Goal: Task Accomplishment & Management: Manage account settings

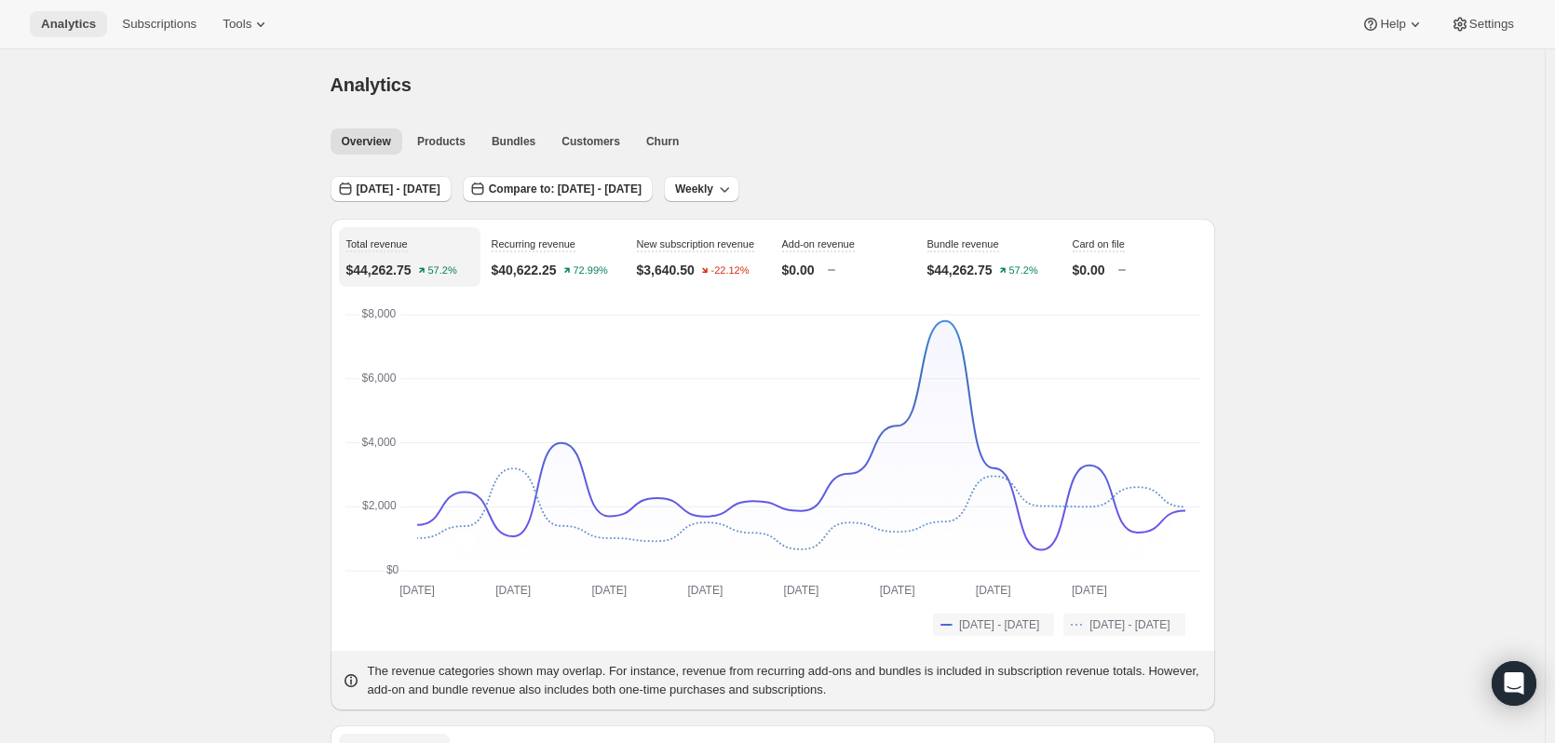
click at [62, 26] on span "Analytics" at bounding box center [68, 24] width 55 height 15
click at [357, 146] on span "Overview" at bounding box center [366, 141] width 49 height 15
click at [370, 193] on span "[DATE] - [DATE]" at bounding box center [399, 189] width 84 height 15
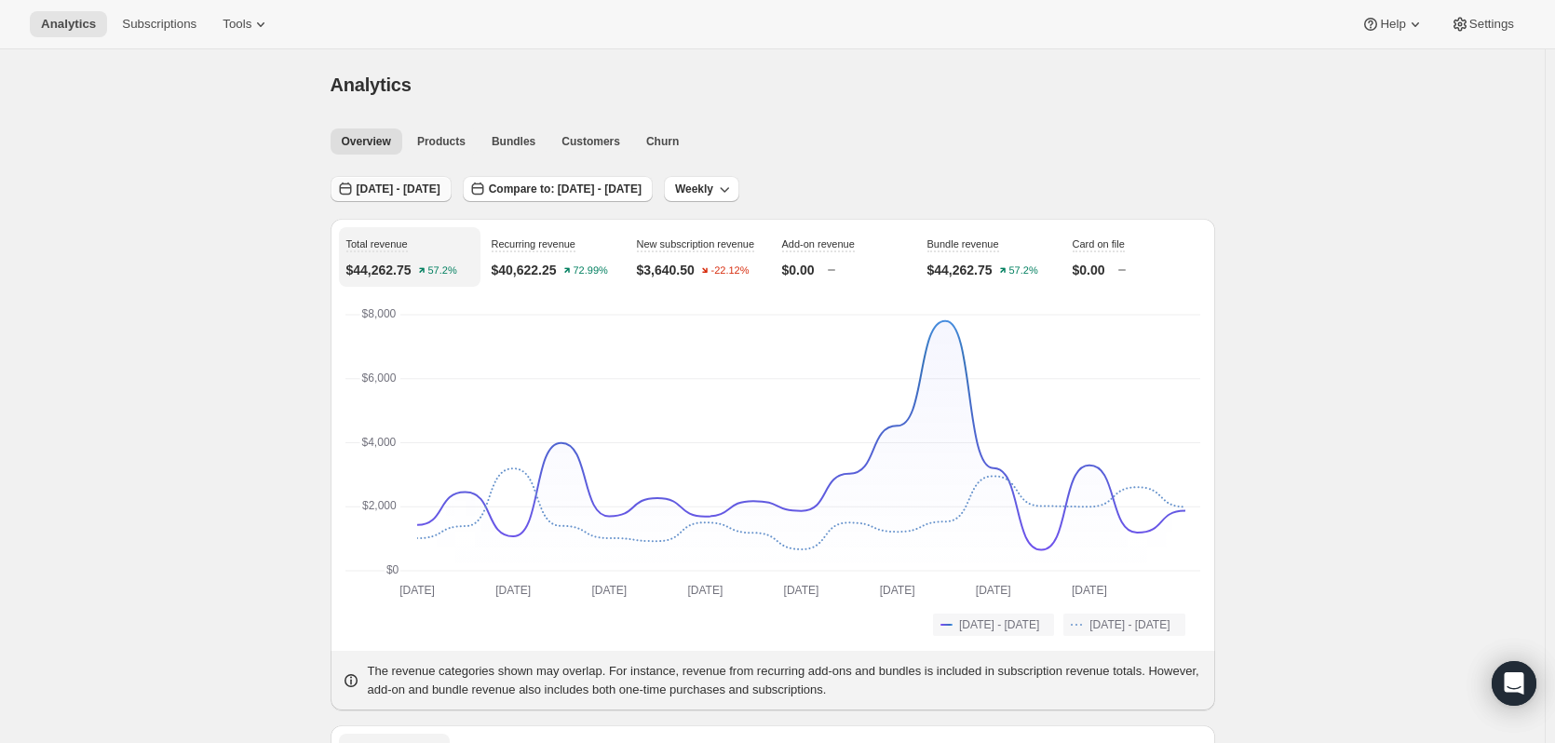
click at [396, 185] on span "[DATE] - [DATE]" at bounding box center [399, 189] width 84 height 15
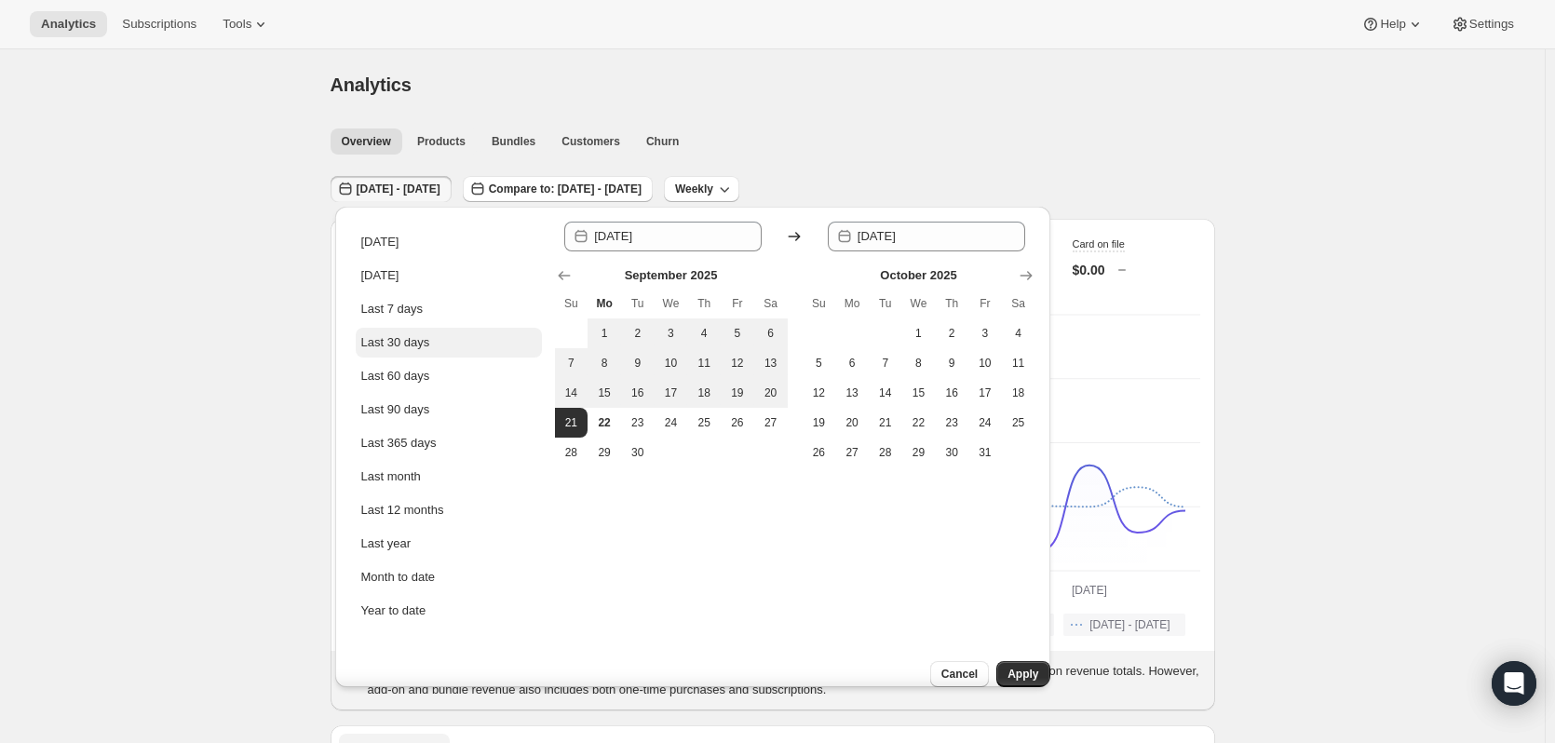
click at [408, 338] on div "Last 30 days" at bounding box center [395, 342] width 69 height 19
type input "[DATE]"
click at [1019, 667] on span "Apply" at bounding box center [1022, 674] width 31 height 15
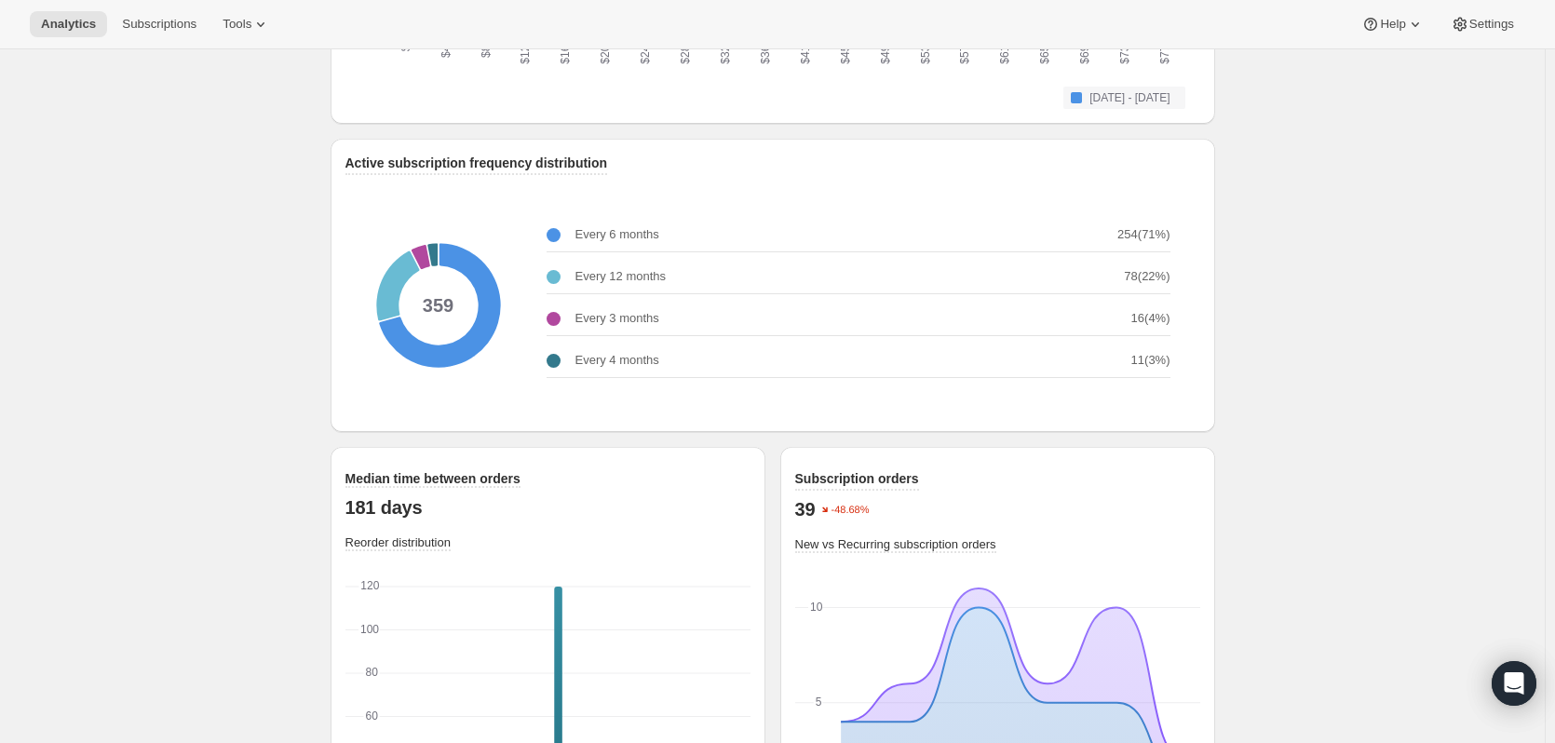
scroll to position [2405, 0]
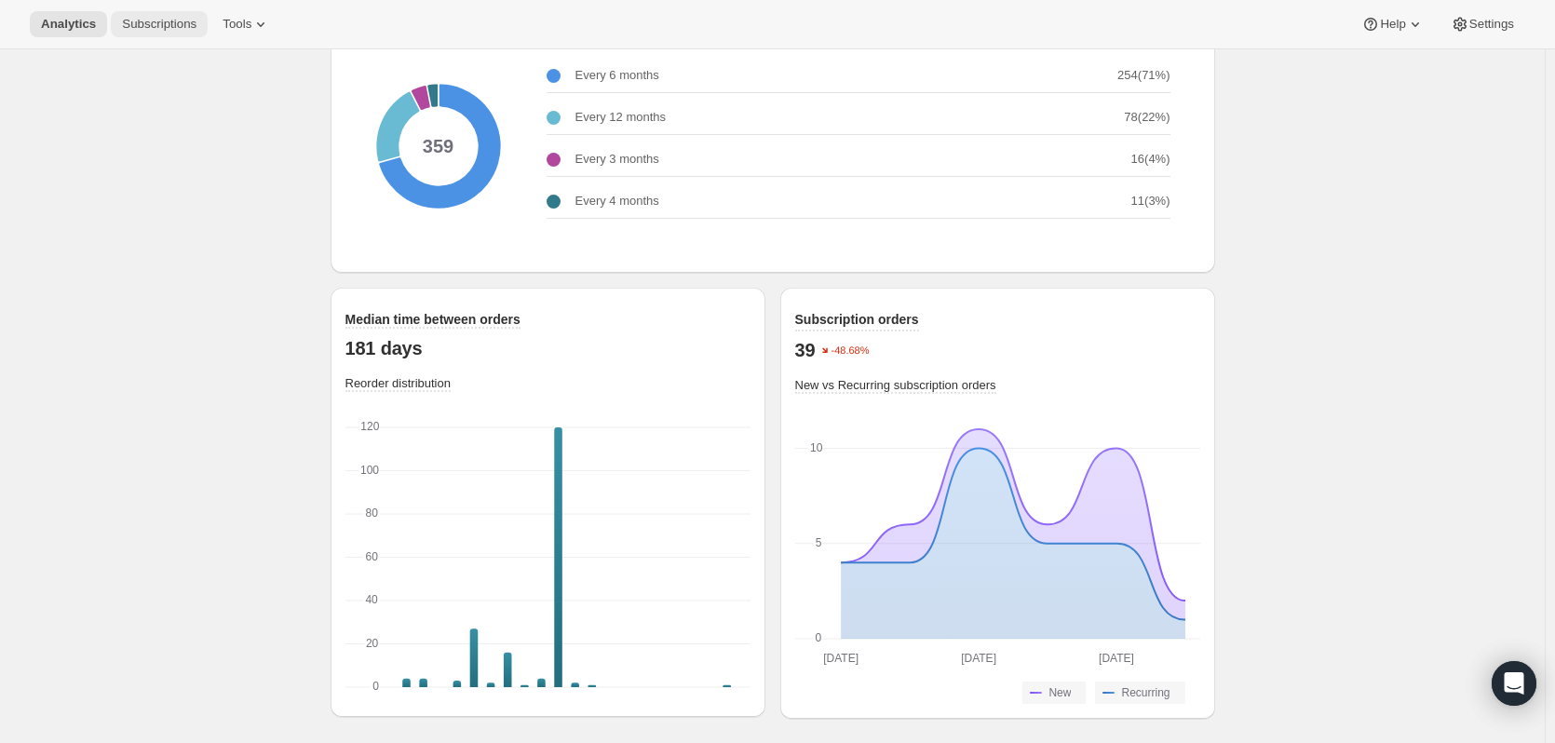
click at [158, 34] on button "Subscriptions" at bounding box center [159, 24] width 97 height 26
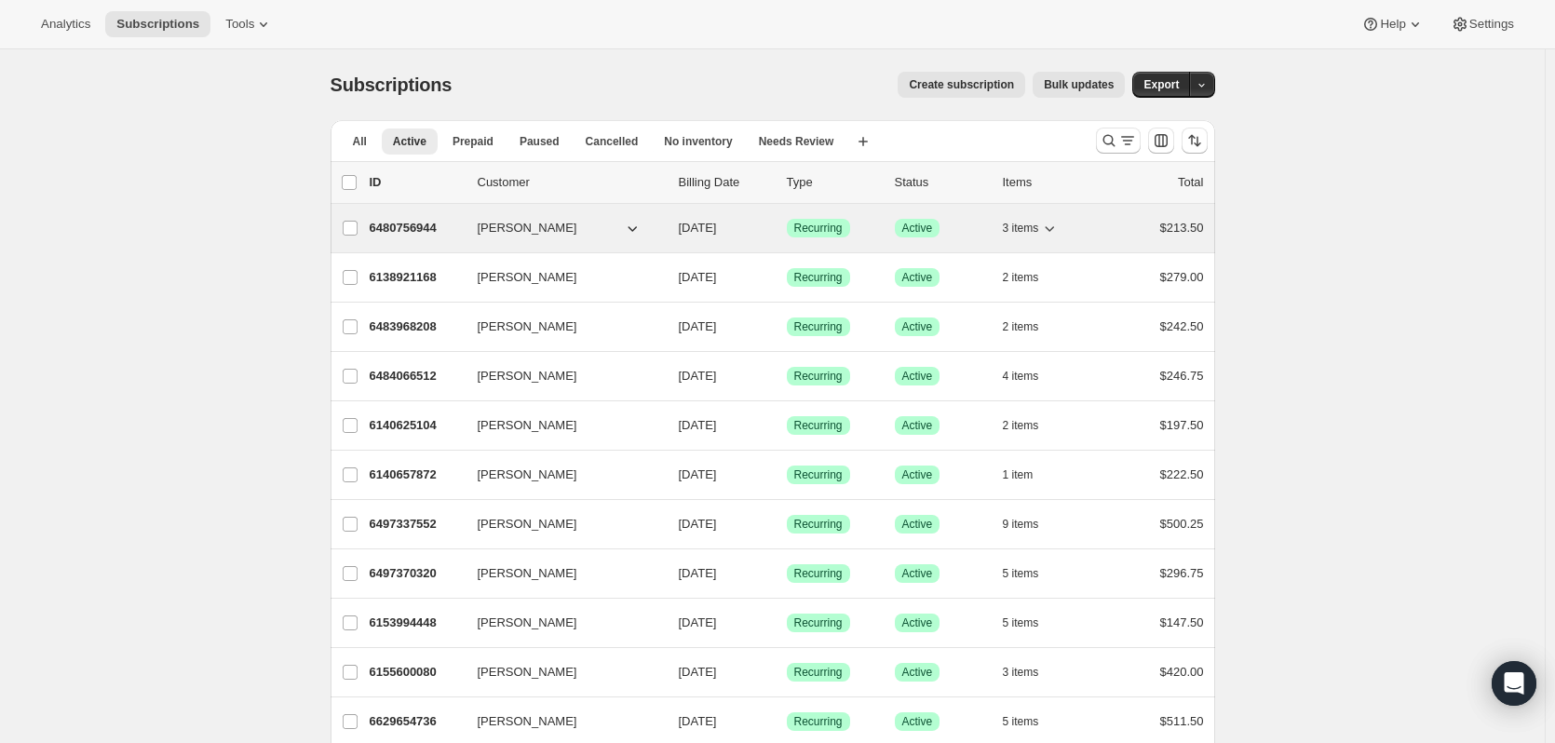
click at [1055, 231] on icon "button" at bounding box center [1049, 229] width 9 height 6
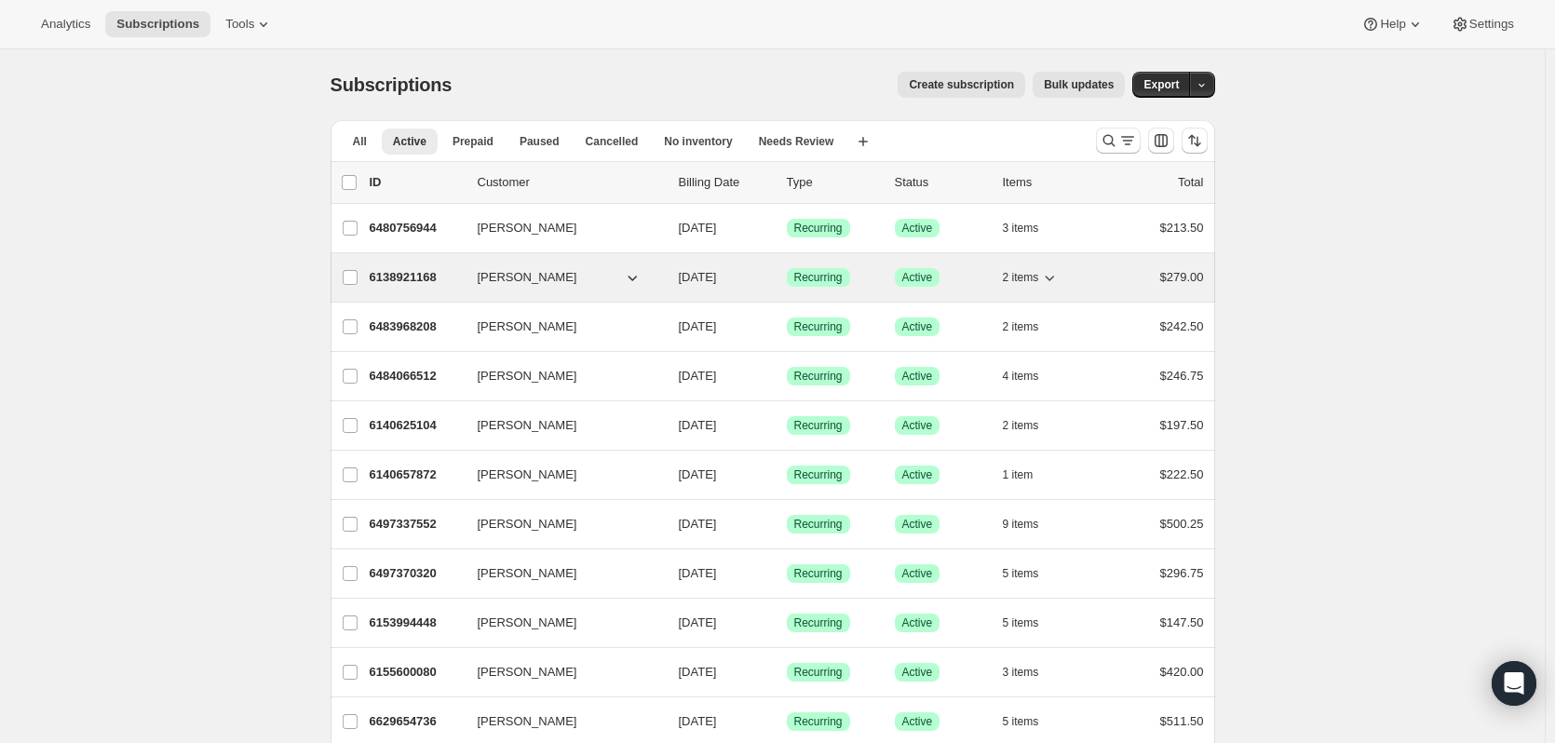
click at [1055, 279] on icon "button" at bounding box center [1049, 279] width 9 height 6
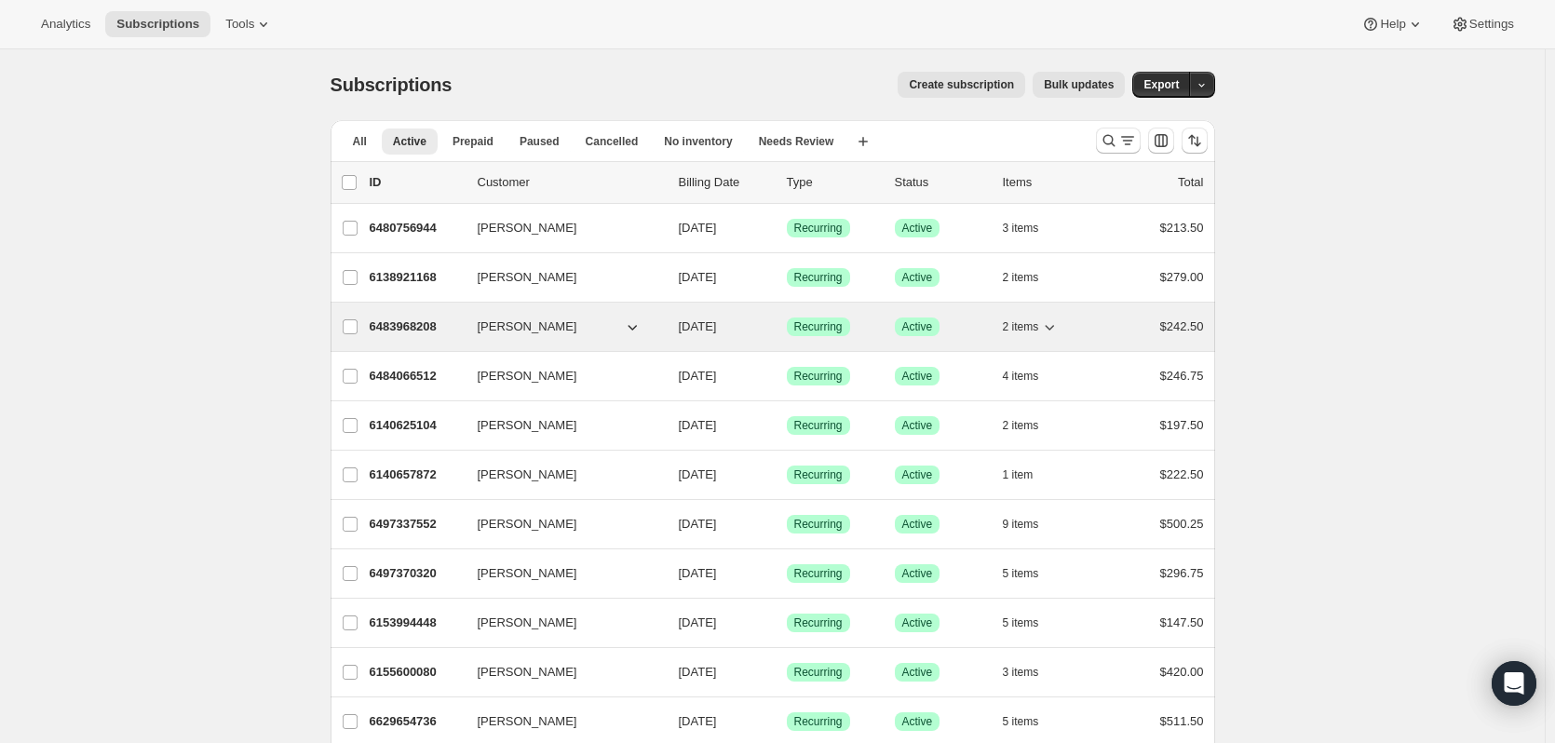
click at [1053, 326] on icon "button" at bounding box center [1049, 326] width 19 height 19
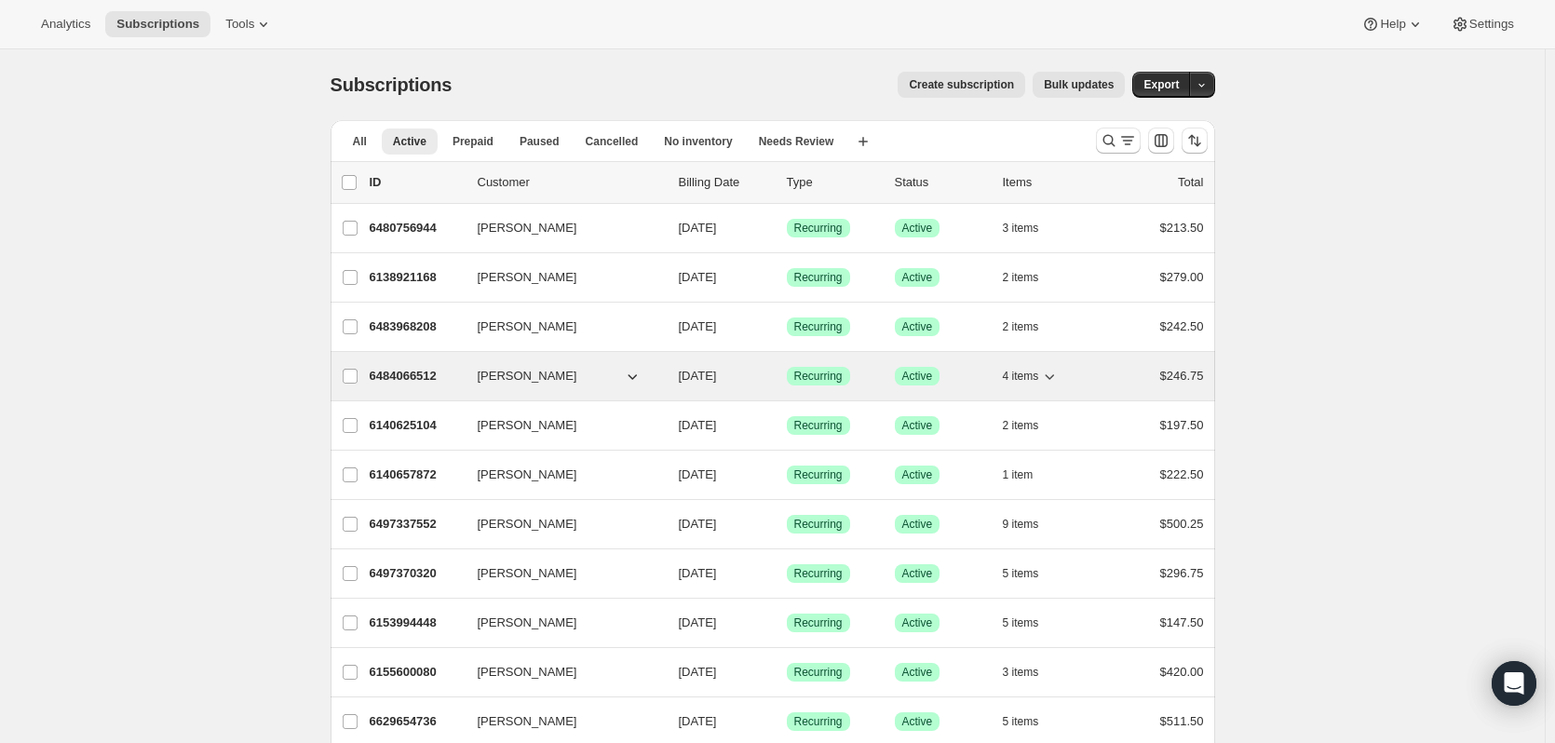
click at [1057, 374] on icon "button" at bounding box center [1049, 376] width 19 height 19
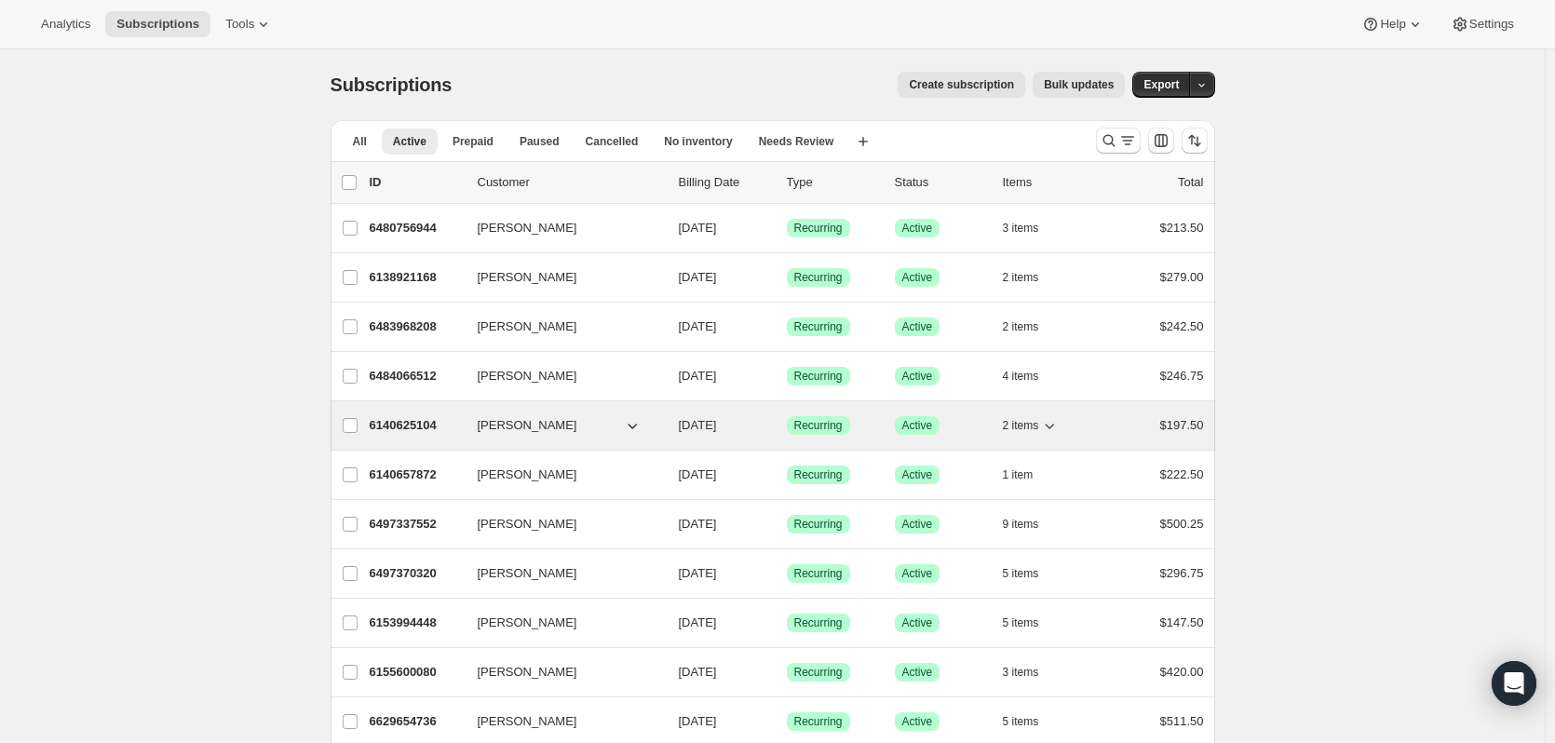
click at [1055, 425] on icon "button" at bounding box center [1049, 425] width 19 height 19
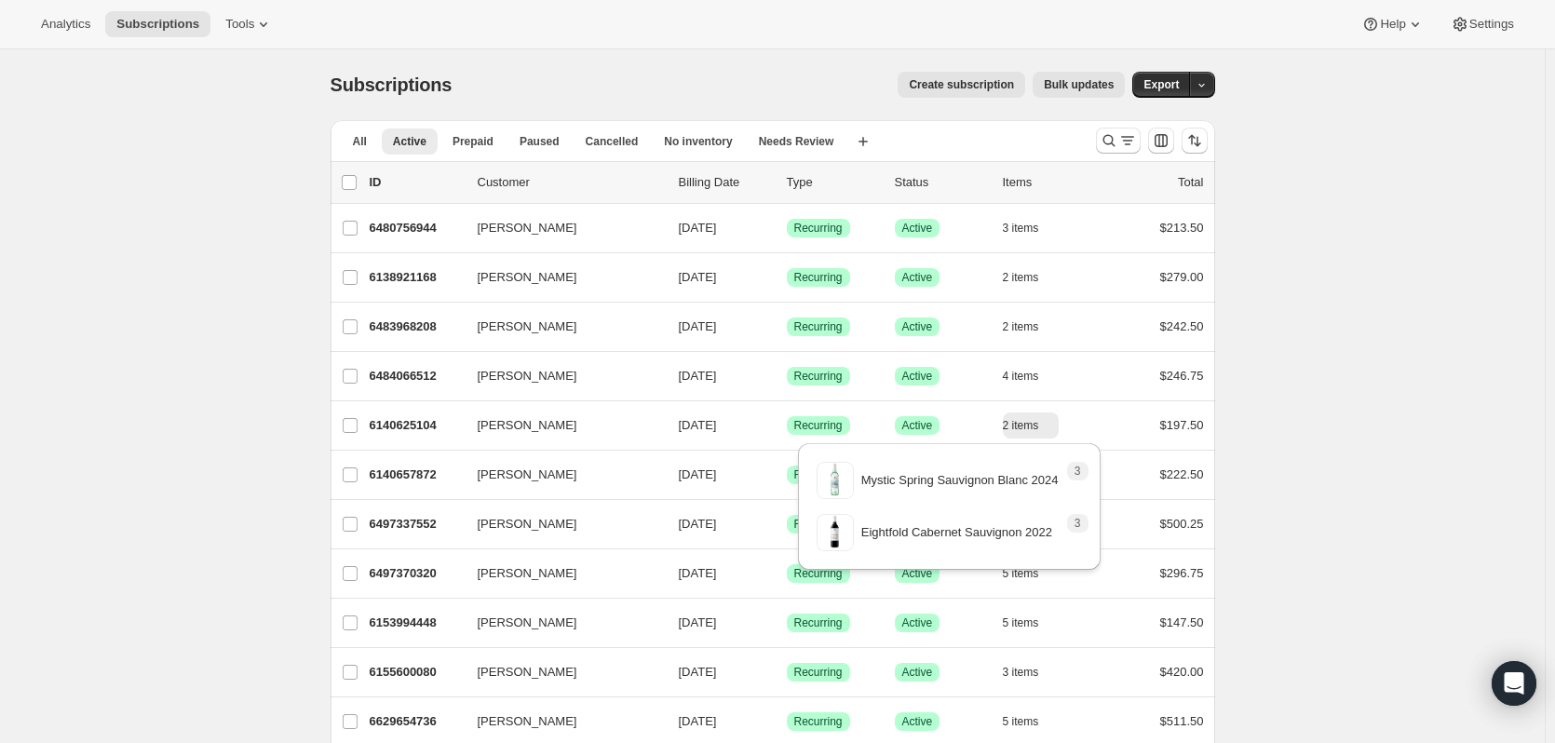
scroll to position [93, 0]
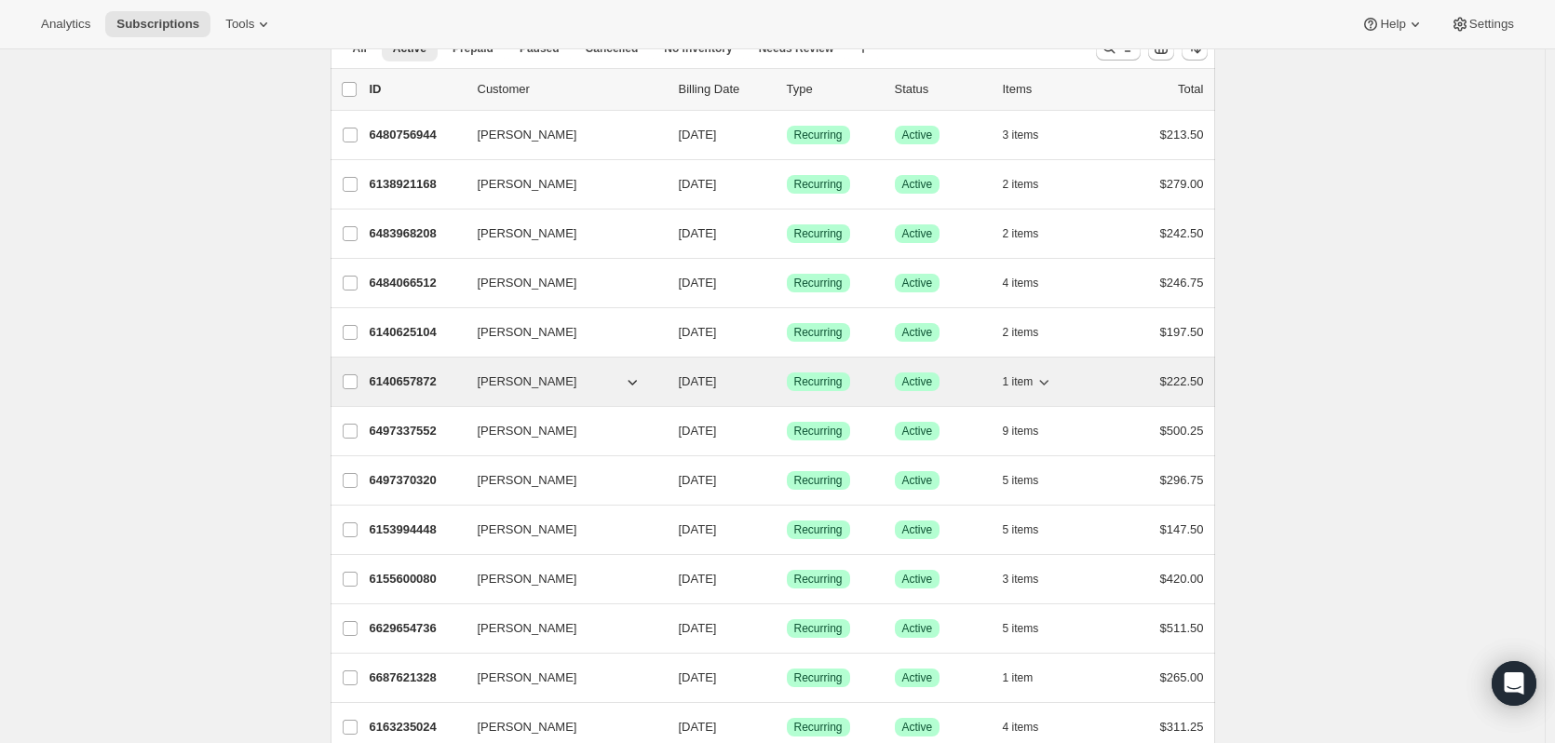
click at [1052, 386] on icon "button" at bounding box center [1043, 381] width 19 height 19
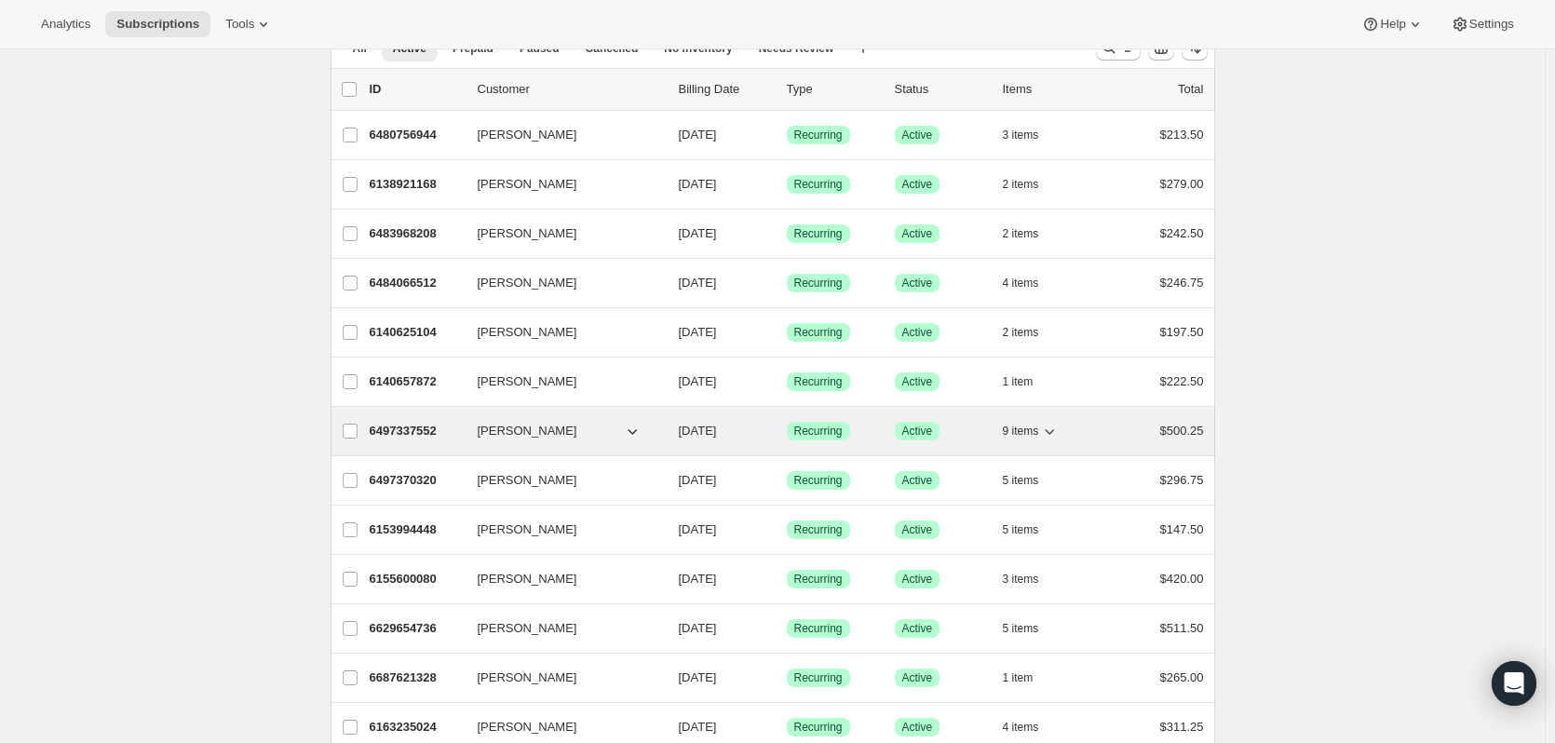
click at [1054, 429] on icon "button" at bounding box center [1049, 431] width 19 height 19
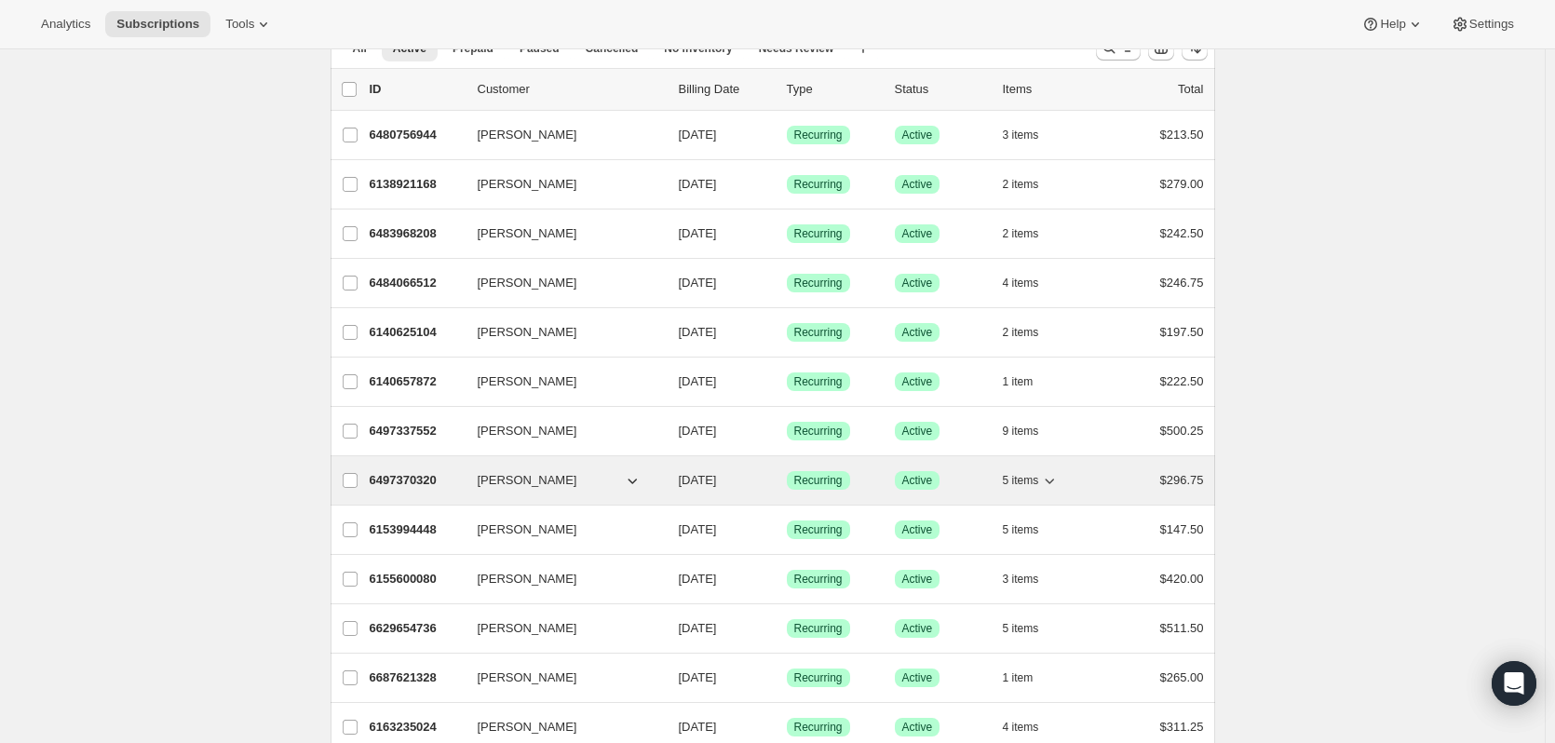
click at [1055, 482] on icon "button" at bounding box center [1049, 481] width 9 height 6
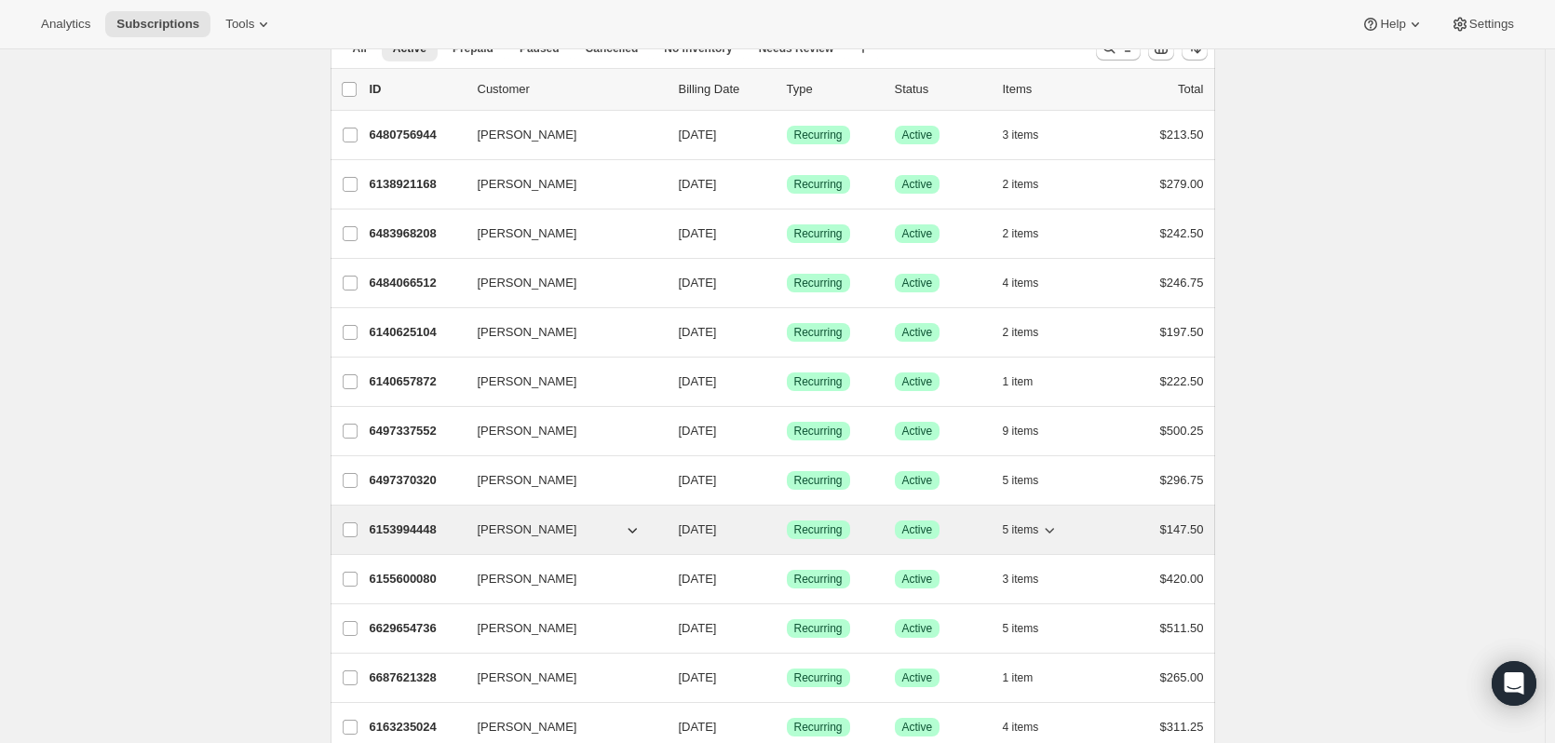
click at [1055, 528] on icon "button" at bounding box center [1049, 529] width 19 height 19
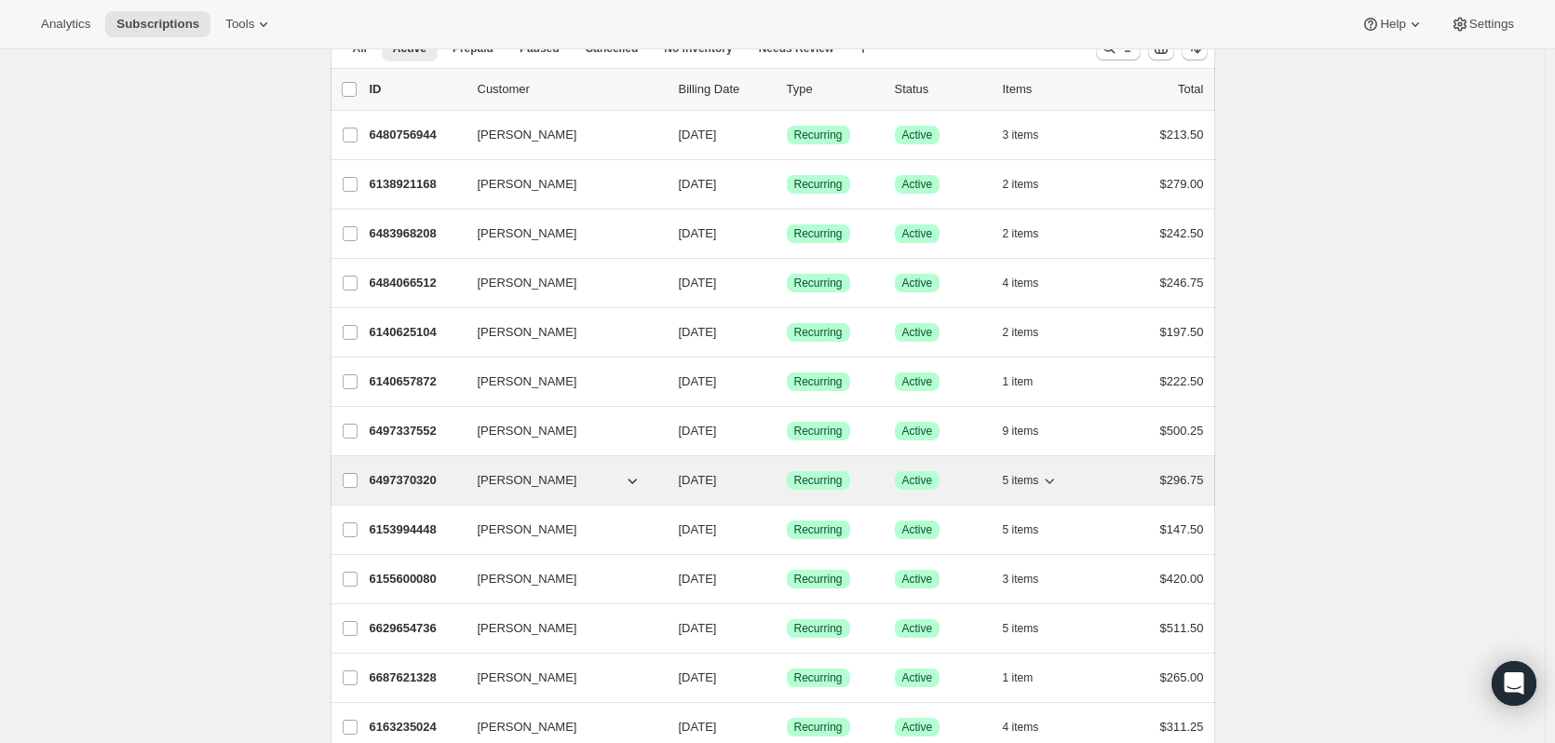
click at [1055, 482] on icon "button" at bounding box center [1049, 481] width 9 height 6
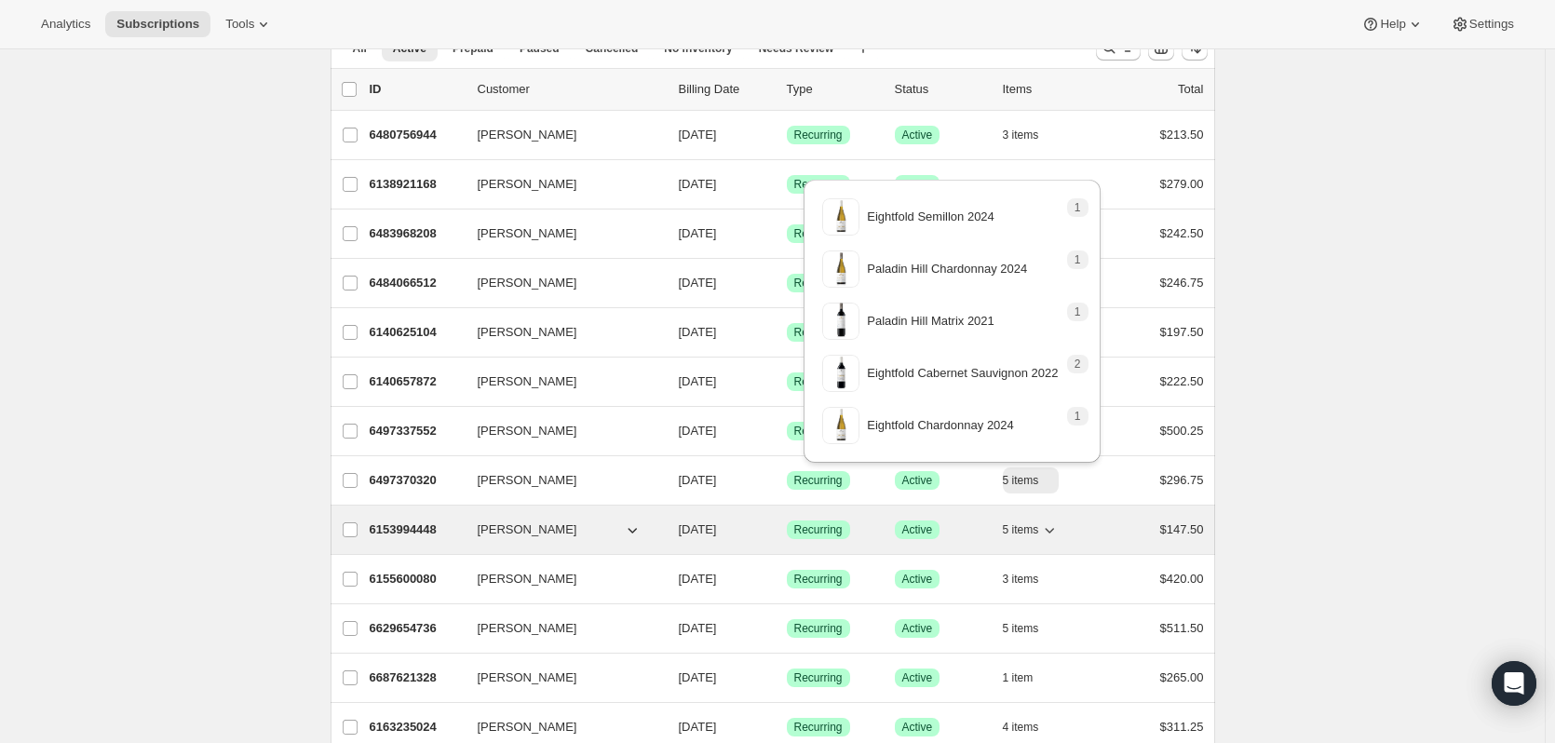
click at [1055, 529] on icon "button" at bounding box center [1049, 531] width 9 height 6
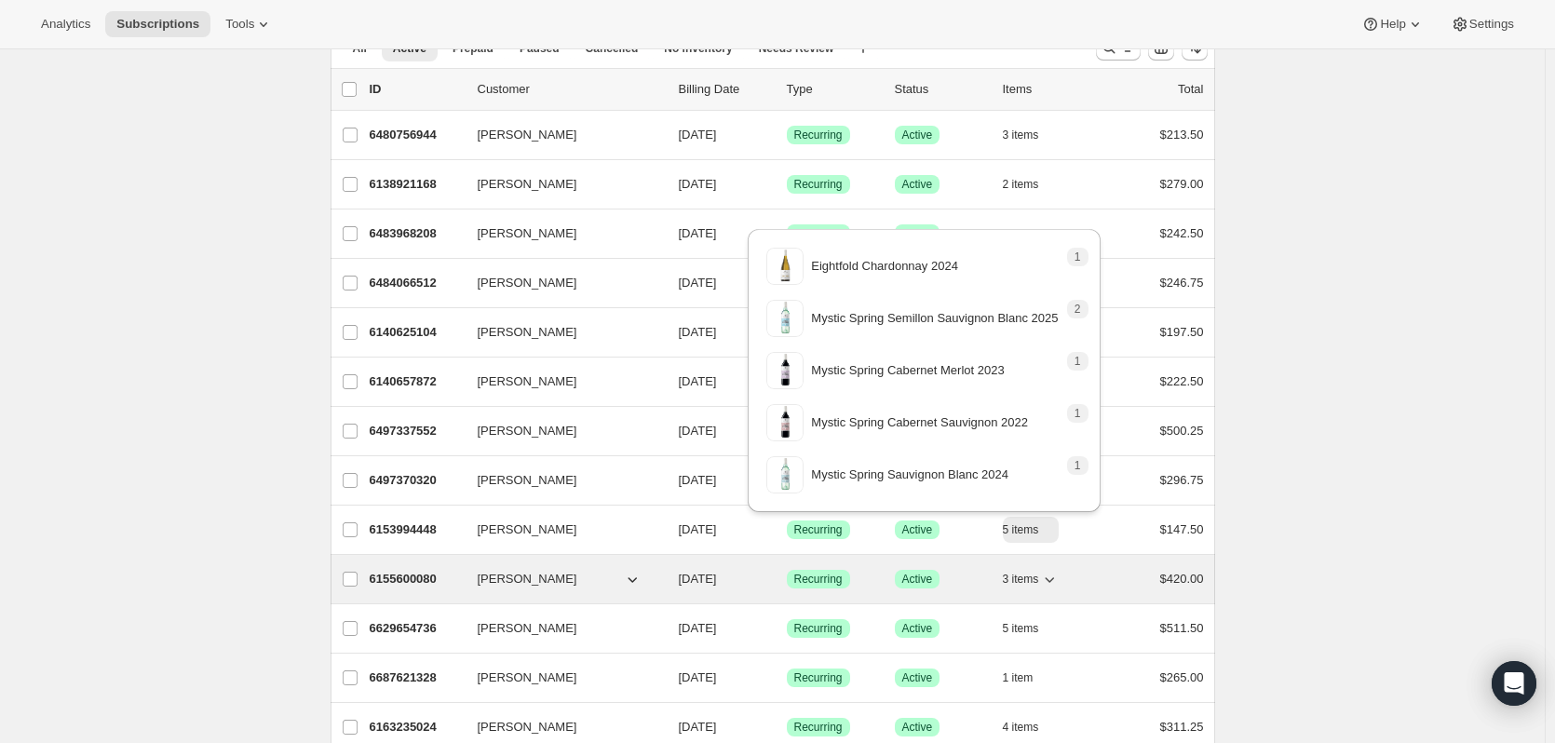
click at [1055, 578] on icon "button" at bounding box center [1049, 580] width 9 height 6
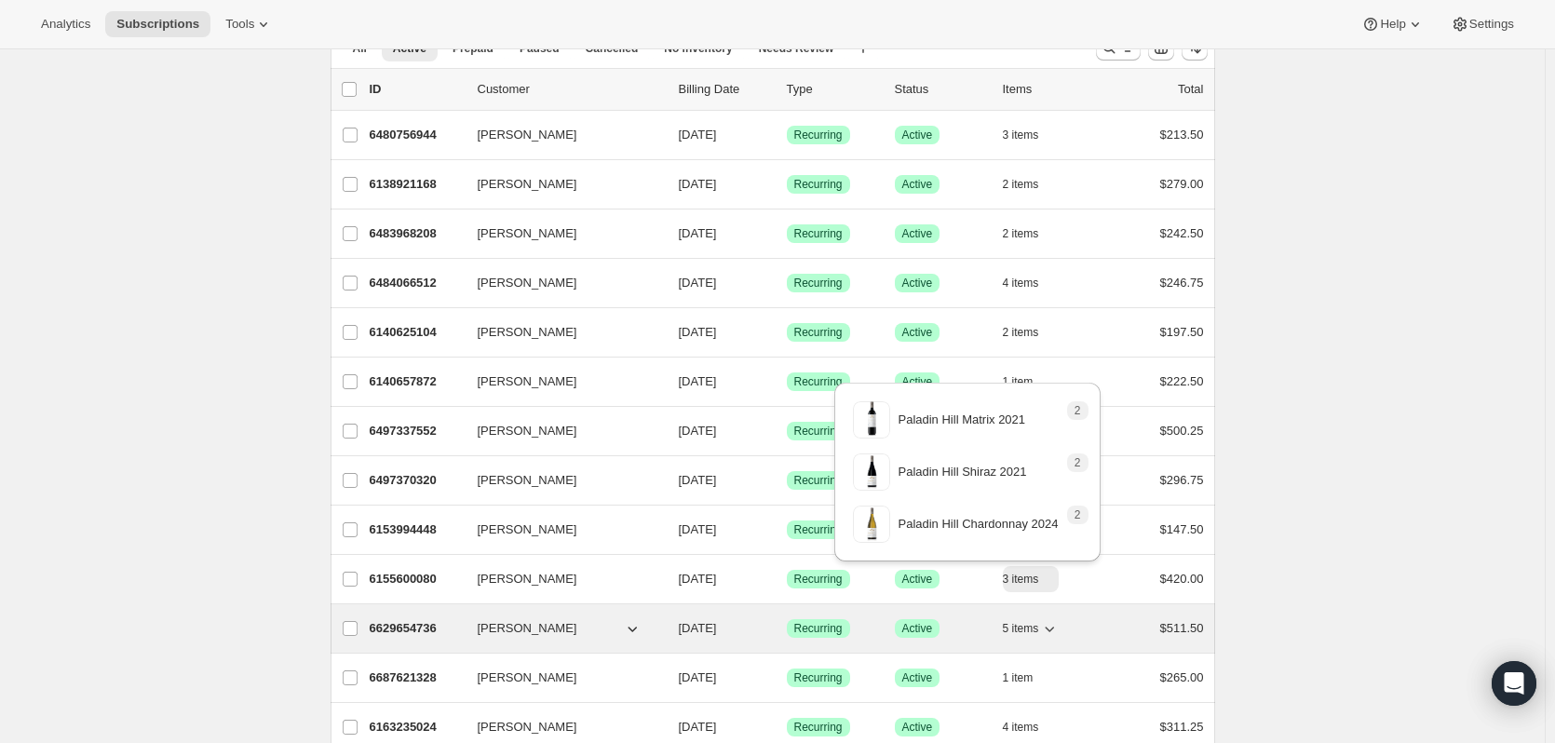
click at [1058, 626] on icon "button" at bounding box center [1049, 628] width 19 height 19
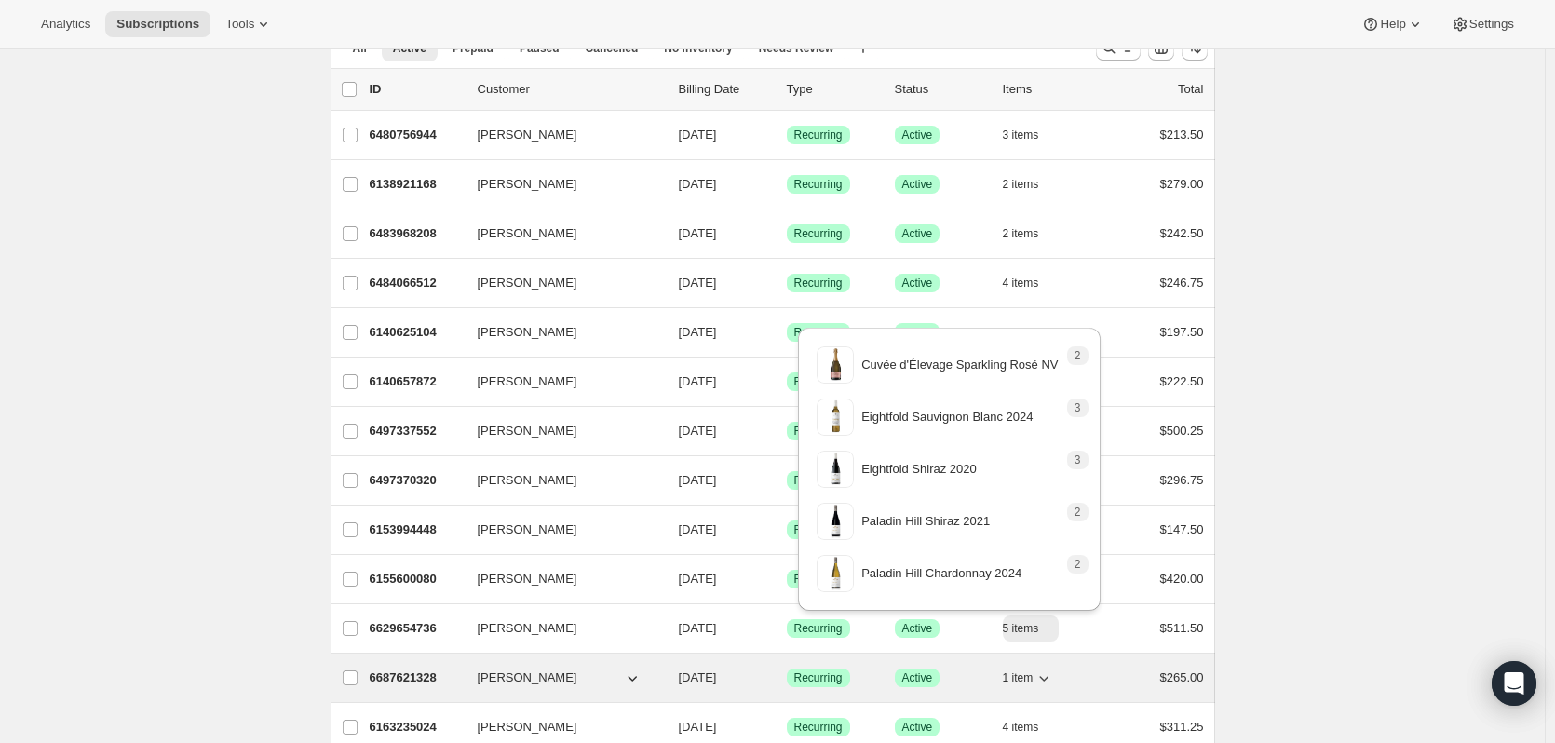
click at [1052, 676] on icon "button" at bounding box center [1043, 677] width 19 height 19
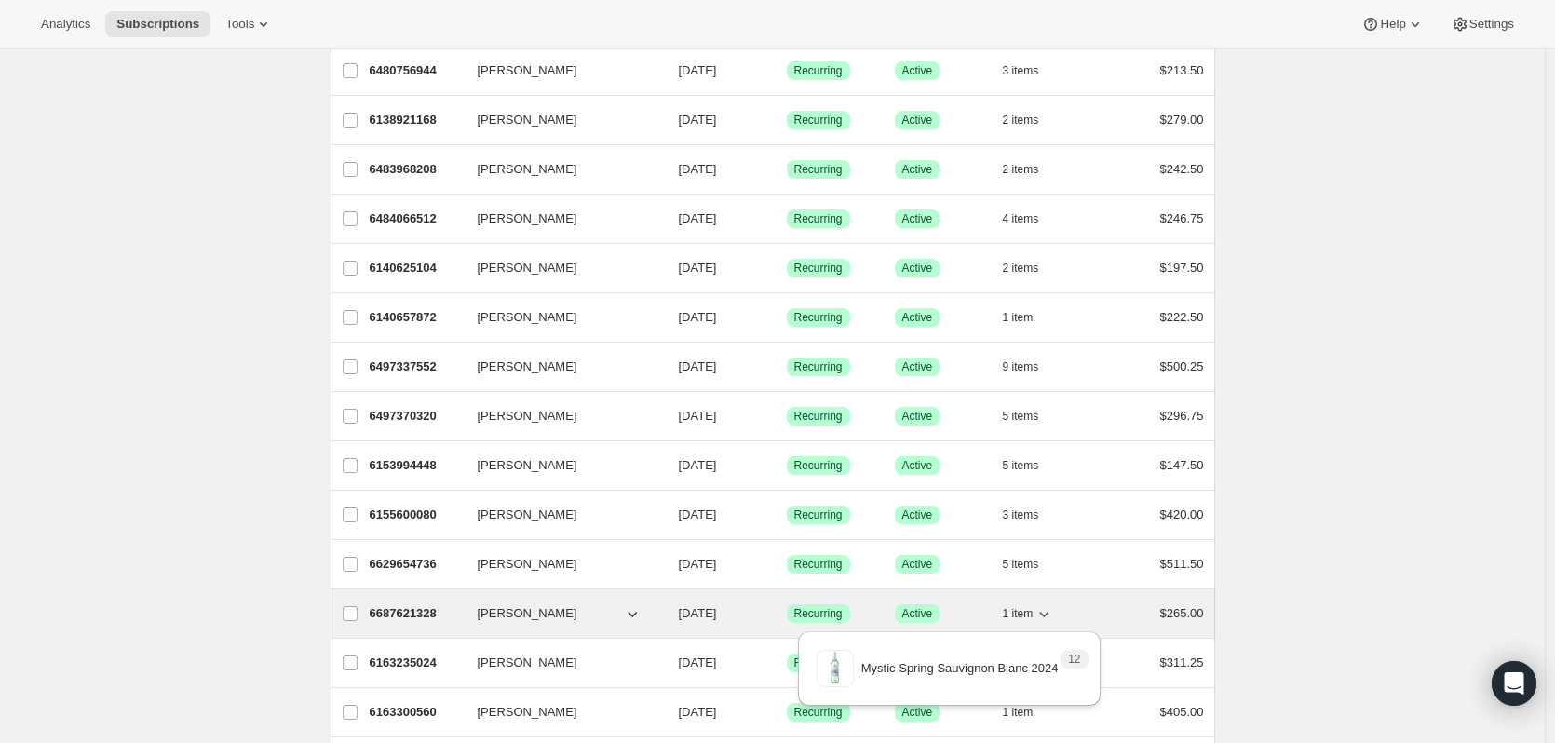
scroll to position [186, 0]
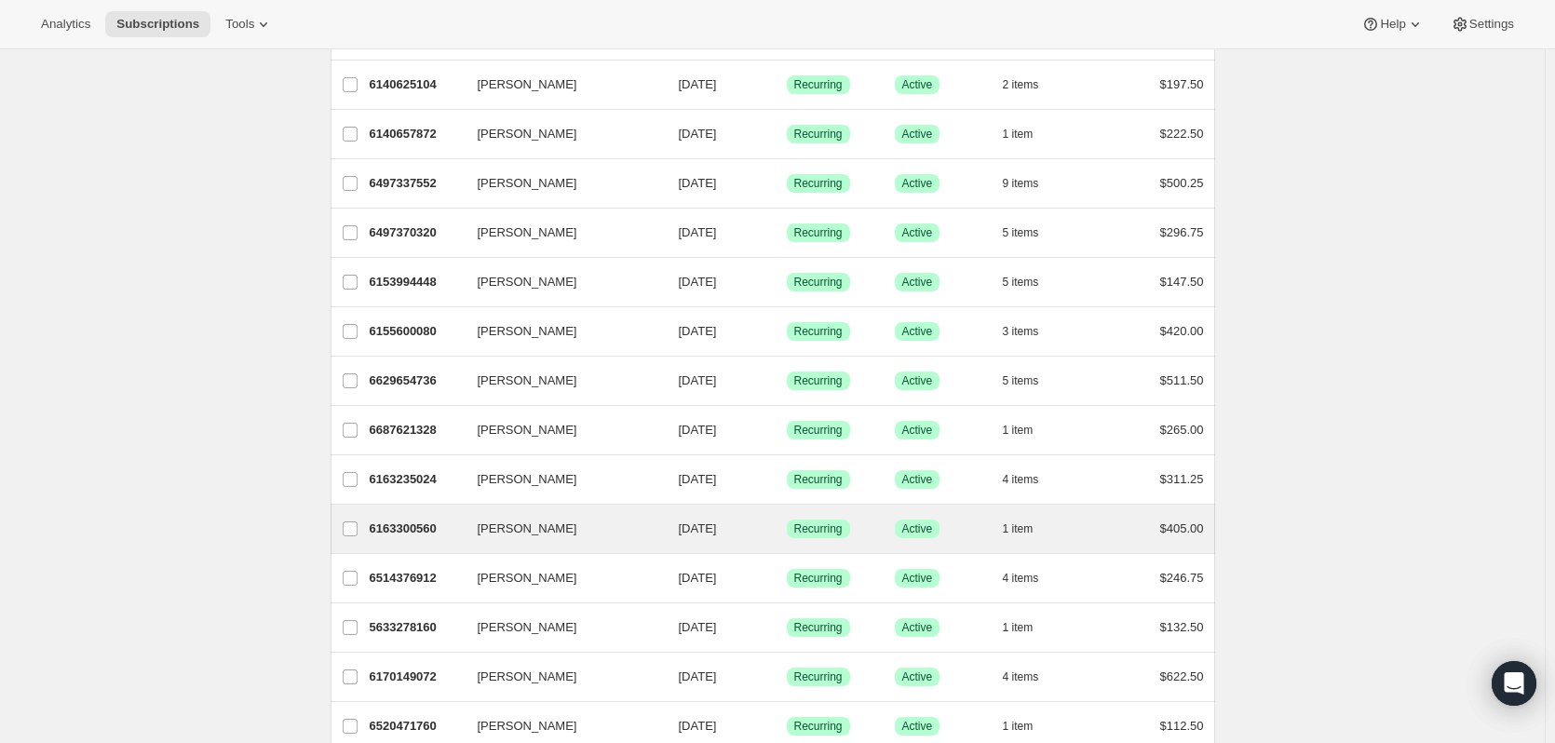
scroll to position [372, 0]
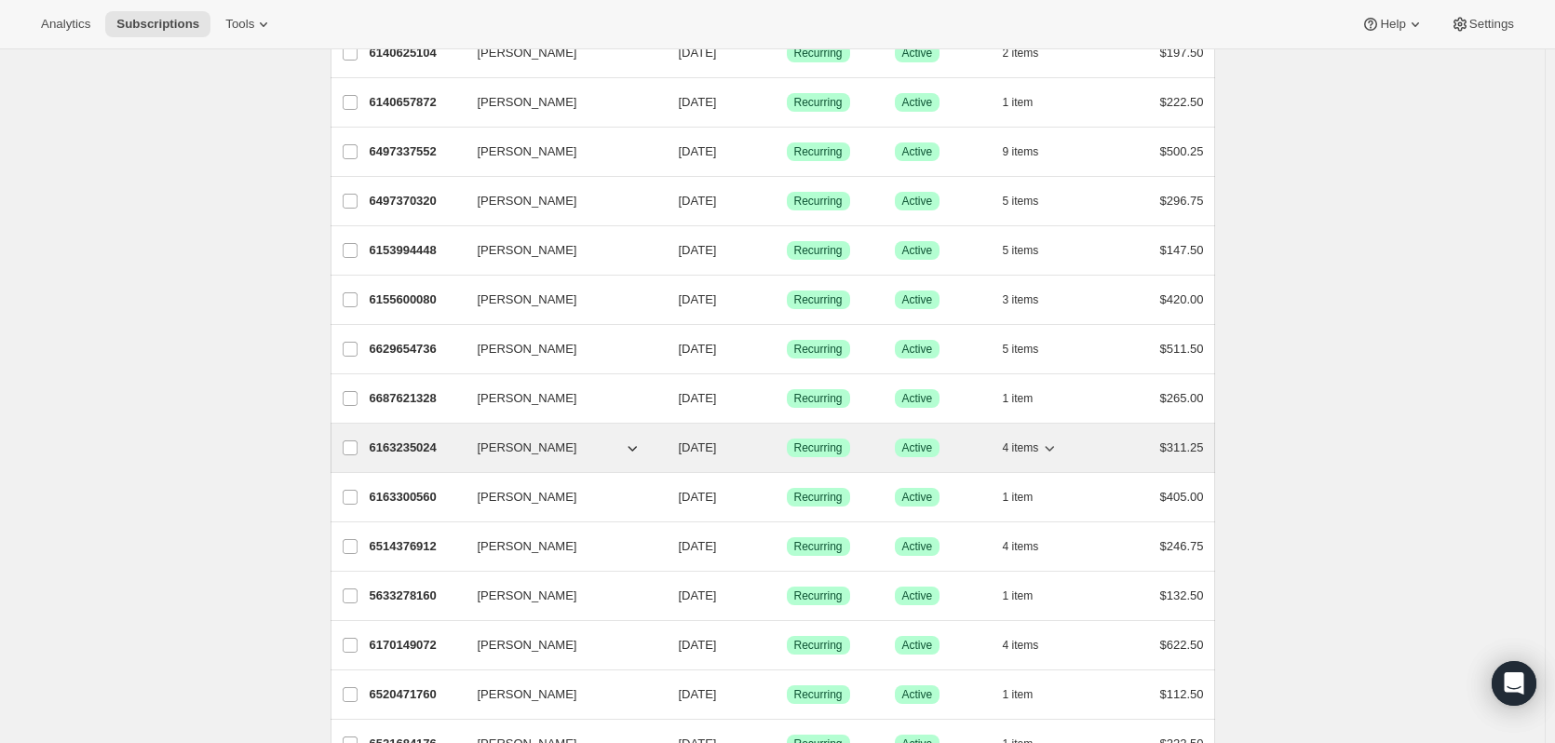
click at [1054, 452] on icon "button" at bounding box center [1049, 447] width 19 height 19
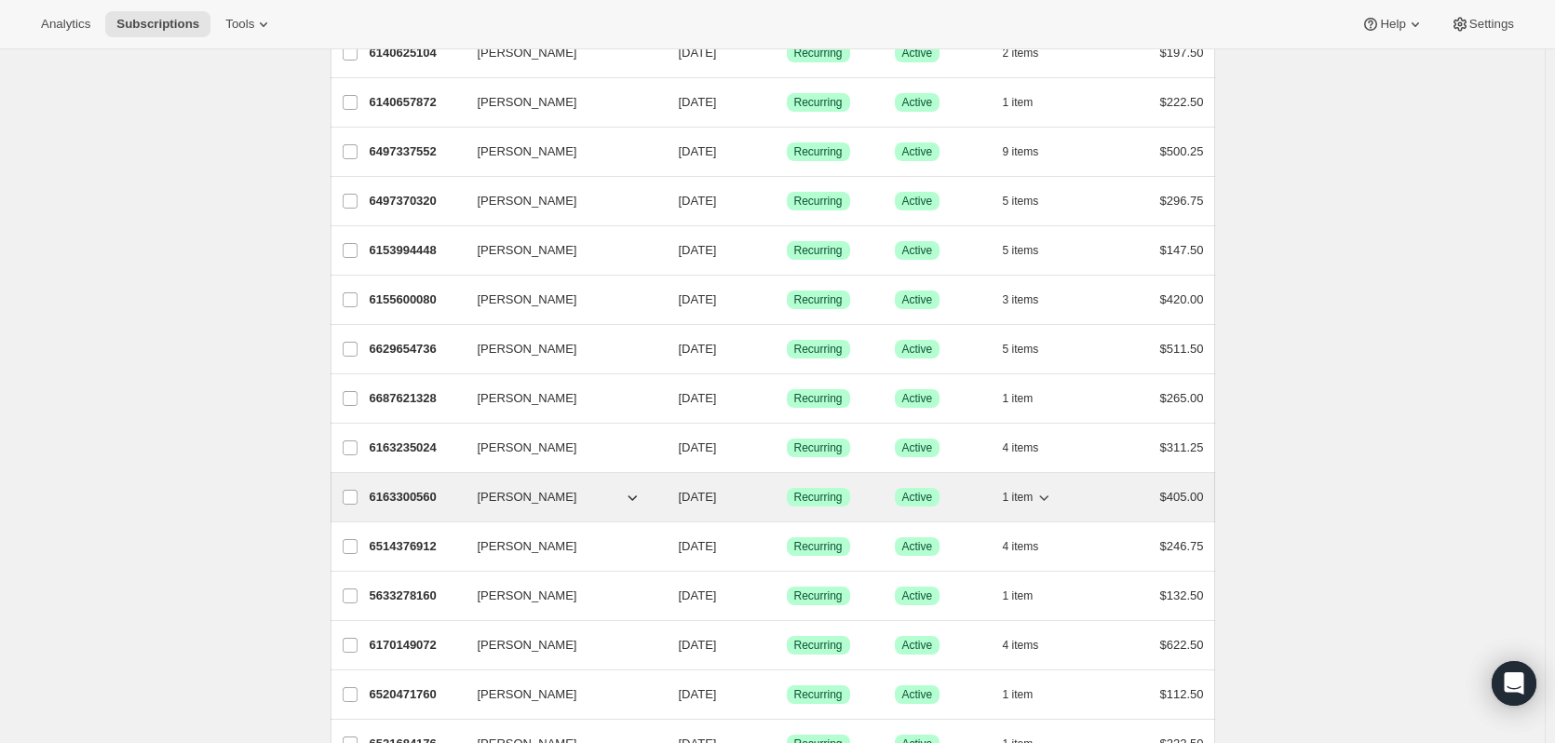
click at [1053, 494] on icon "button" at bounding box center [1043, 497] width 19 height 19
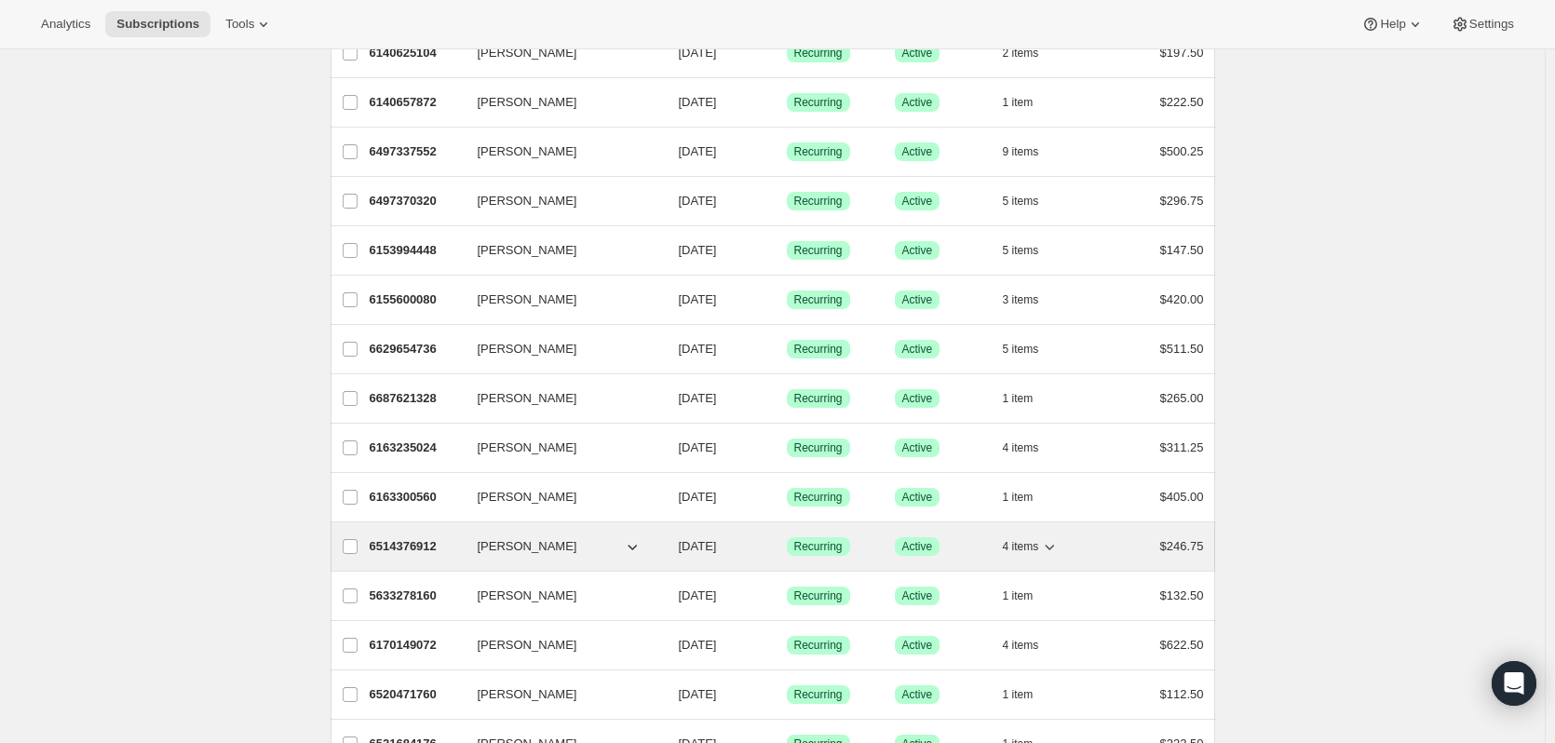
click at [1053, 547] on icon "button" at bounding box center [1049, 548] width 9 height 6
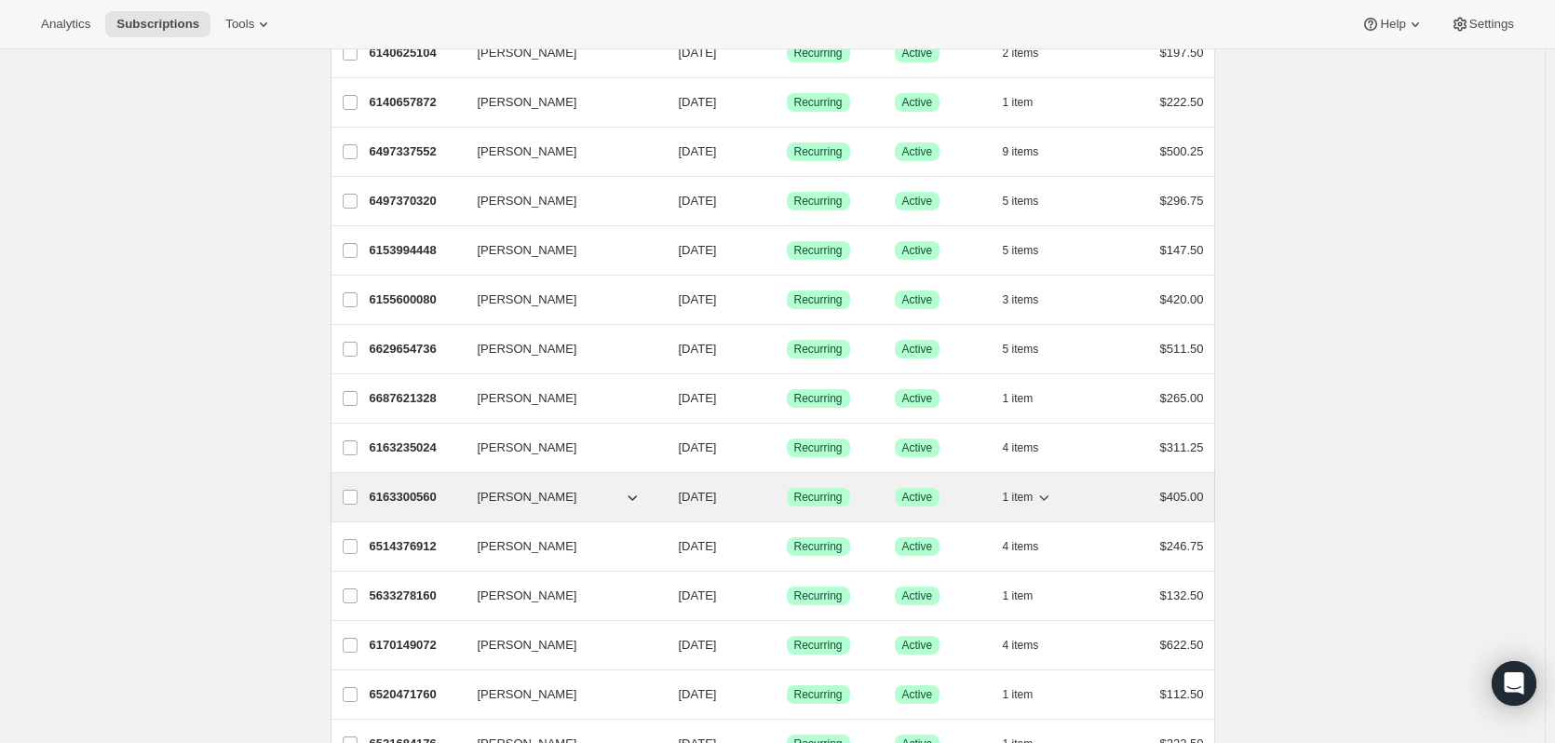
click at [409, 495] on p "6163300560" at bounding box center [416, 497] width 93 height 19
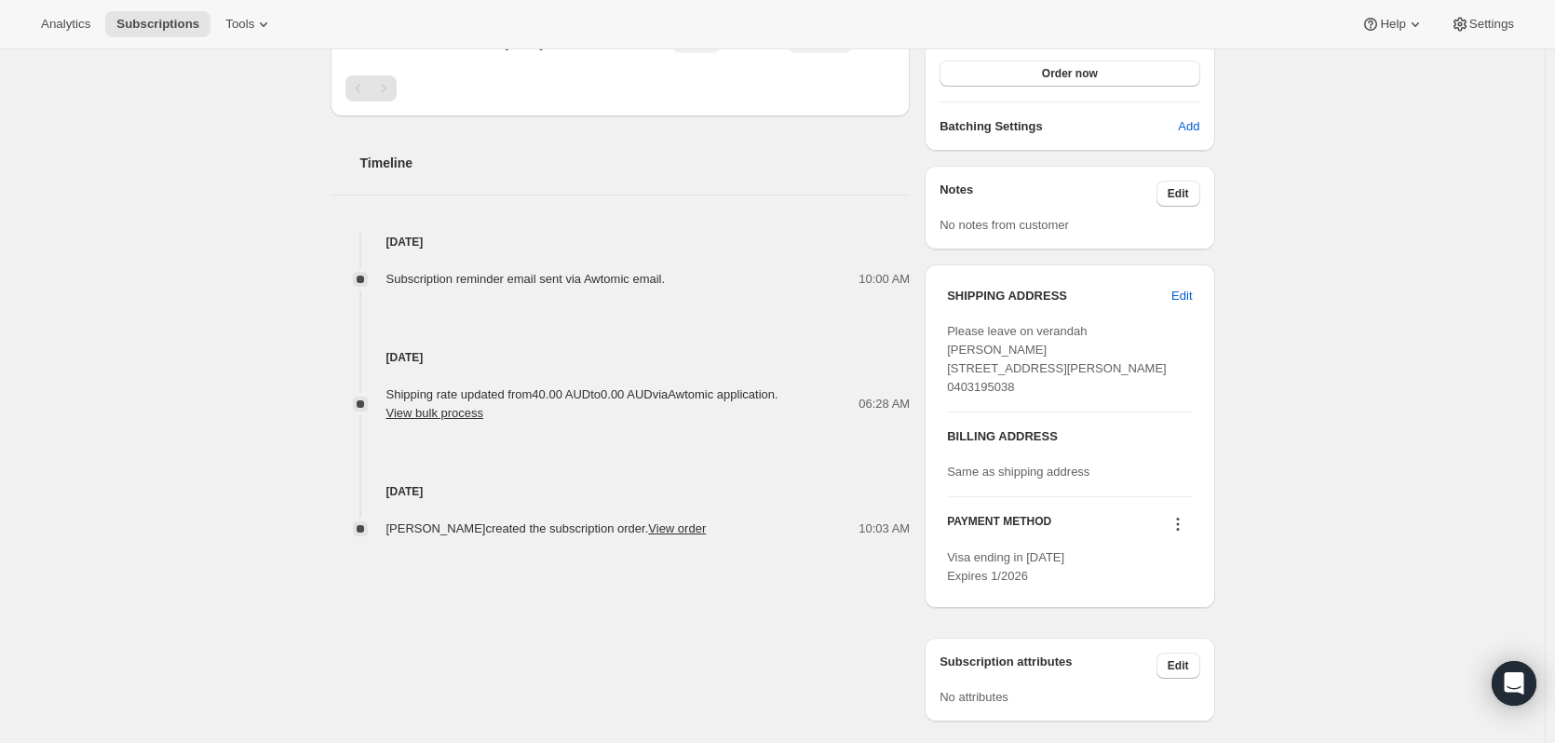
scroll to position [559, 0]
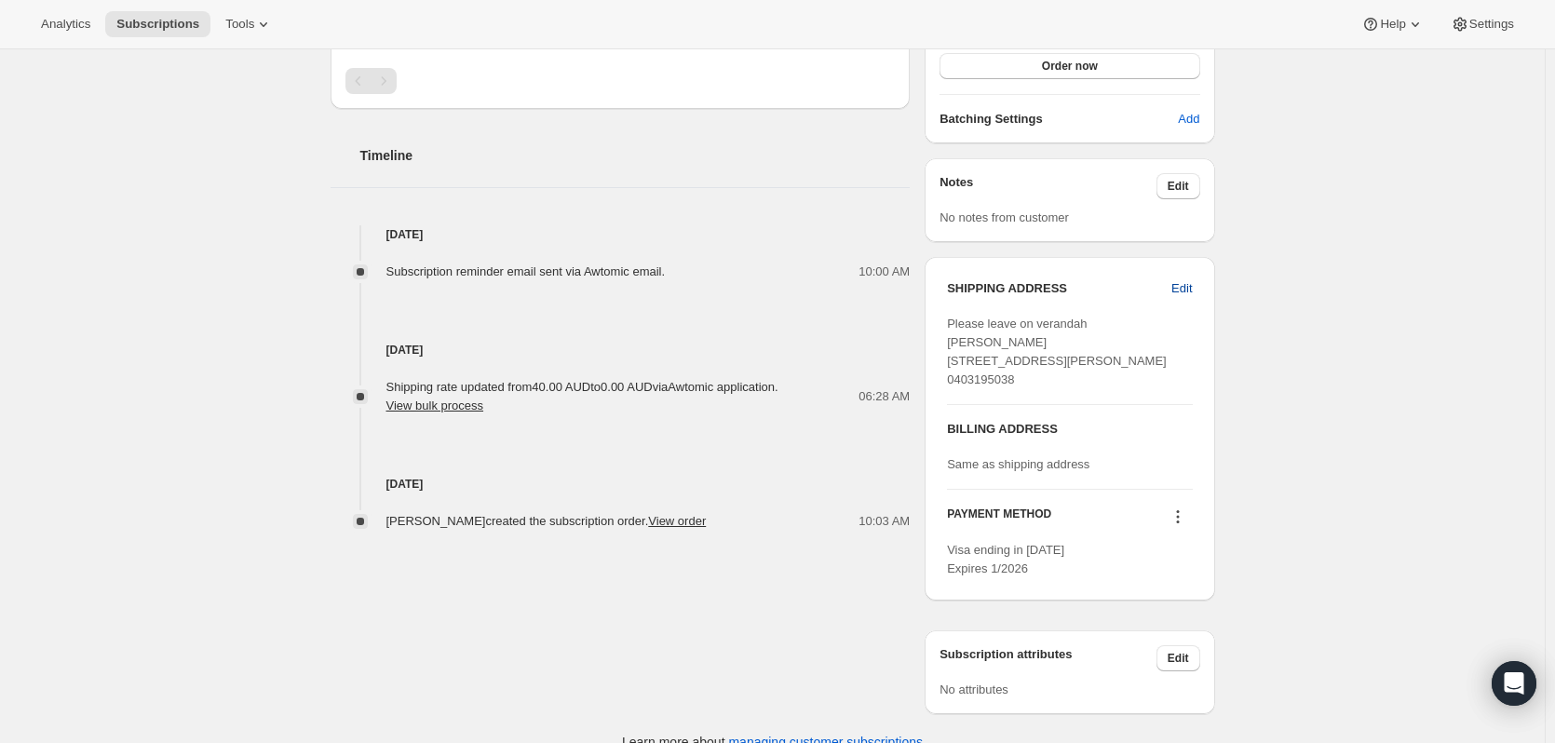
click at [1203, 288] on button "Edit" at bounding box center [1181, 289] width 43 height 30
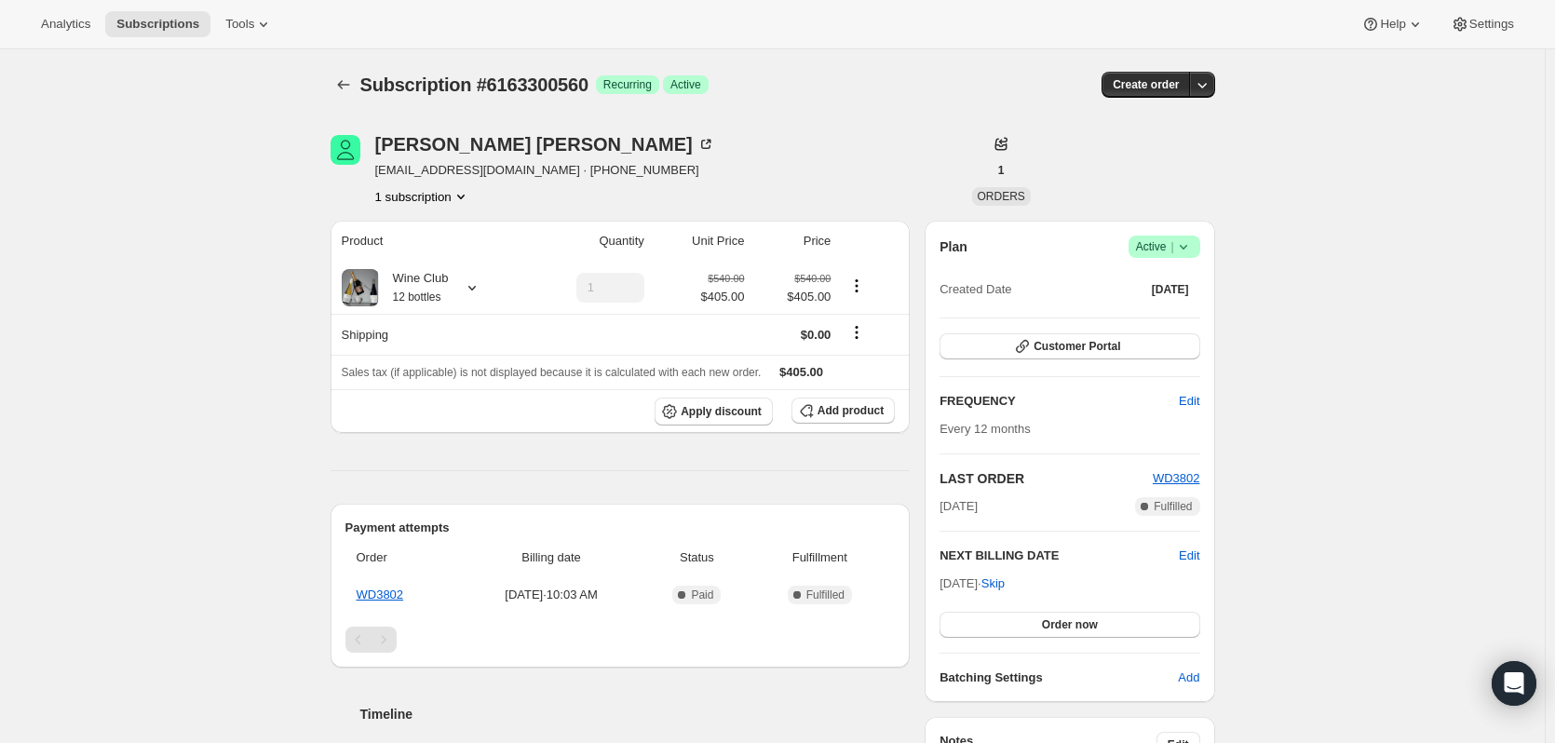
select select "SA"
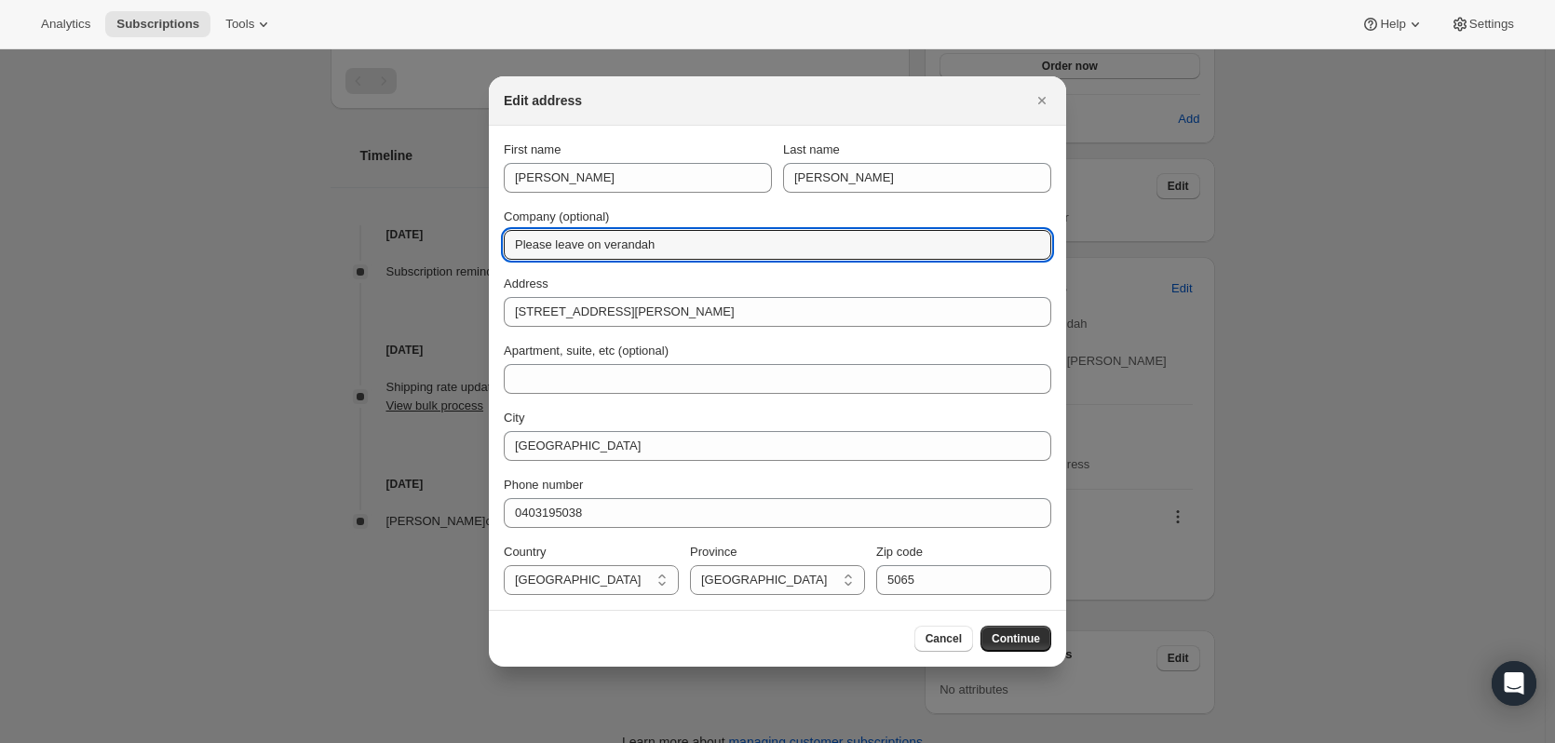
drag, startPoint x: 687, startPoint y: 251, endPoint x: 443, endPoint y: 248, distance: 243.9
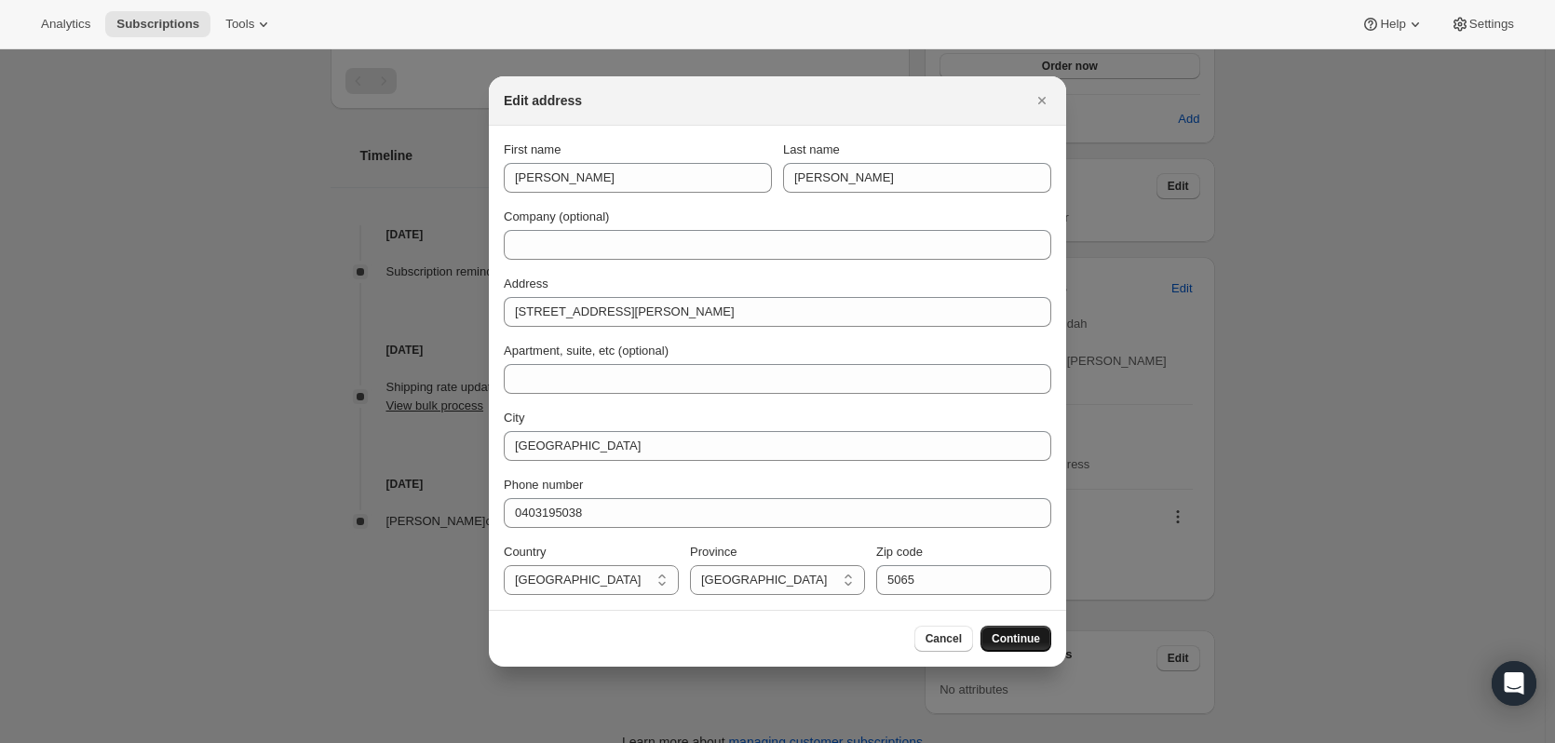
click at [1010, 630] on button "Continue" at bounding box center [1015, 639] width 71 height 26
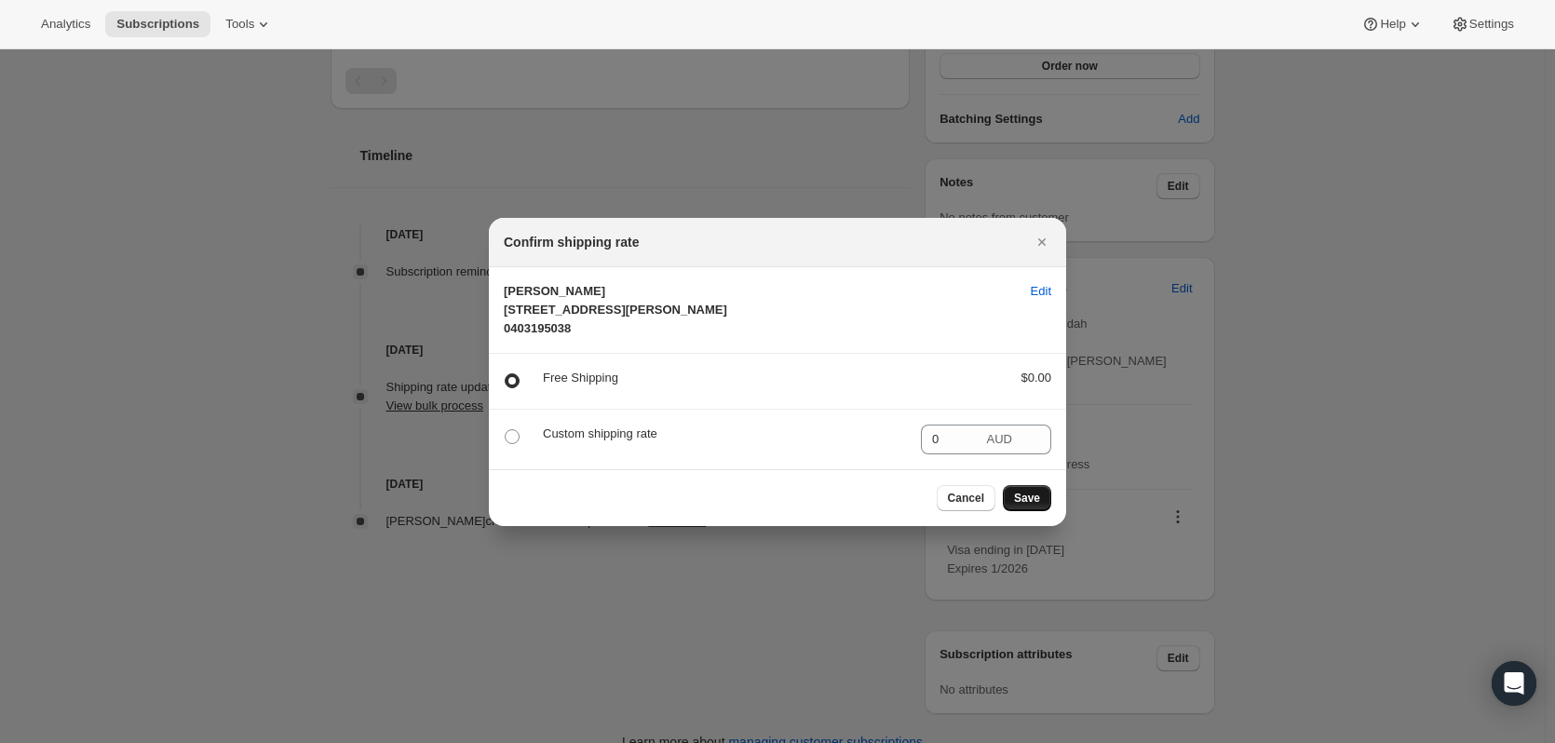
click at [1020, 511] on button "Save" at bounding box center [1027, 498] width 48 height 26
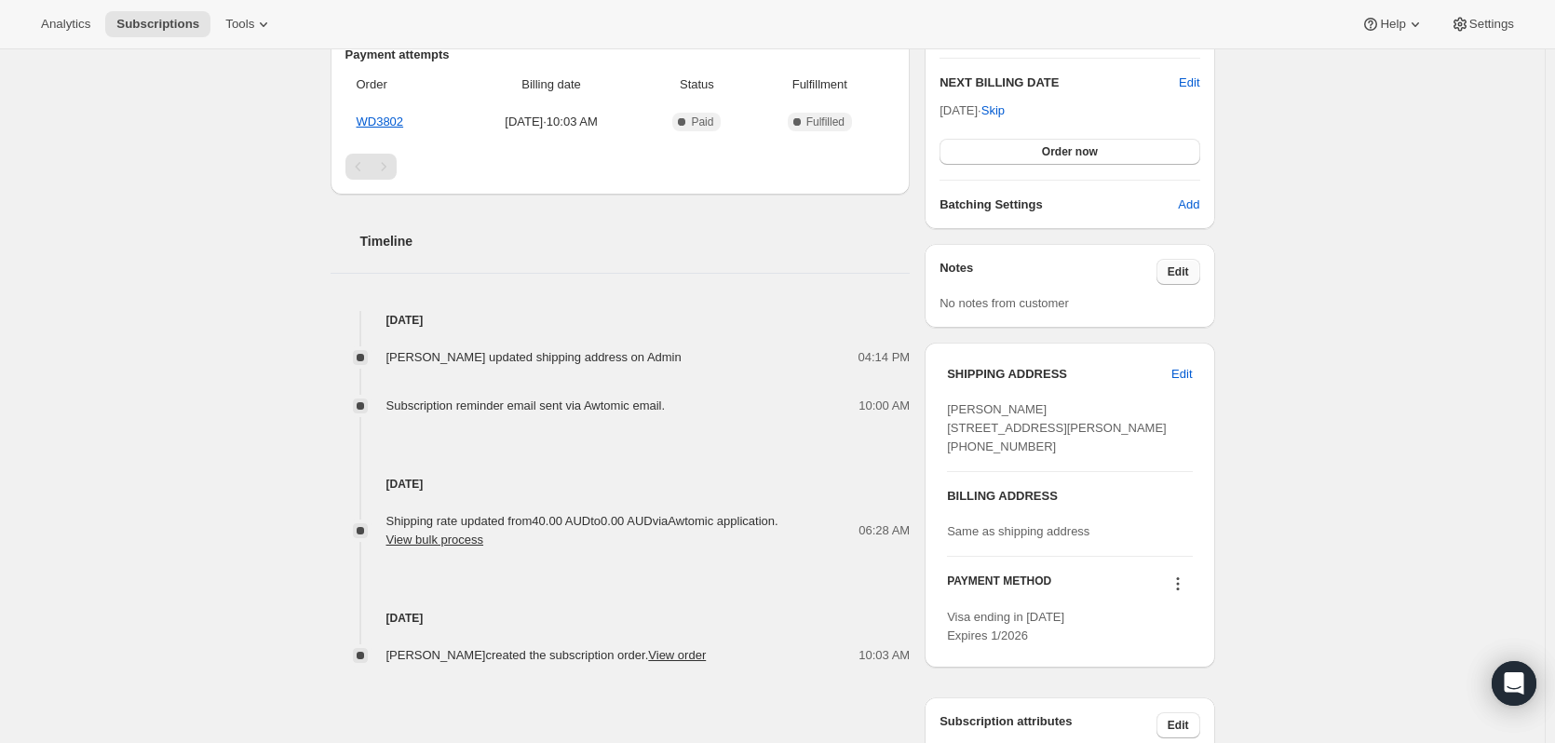
click at [1174, 271] on span "Edit" at bounding box center [1177, 271] width 21 height 15
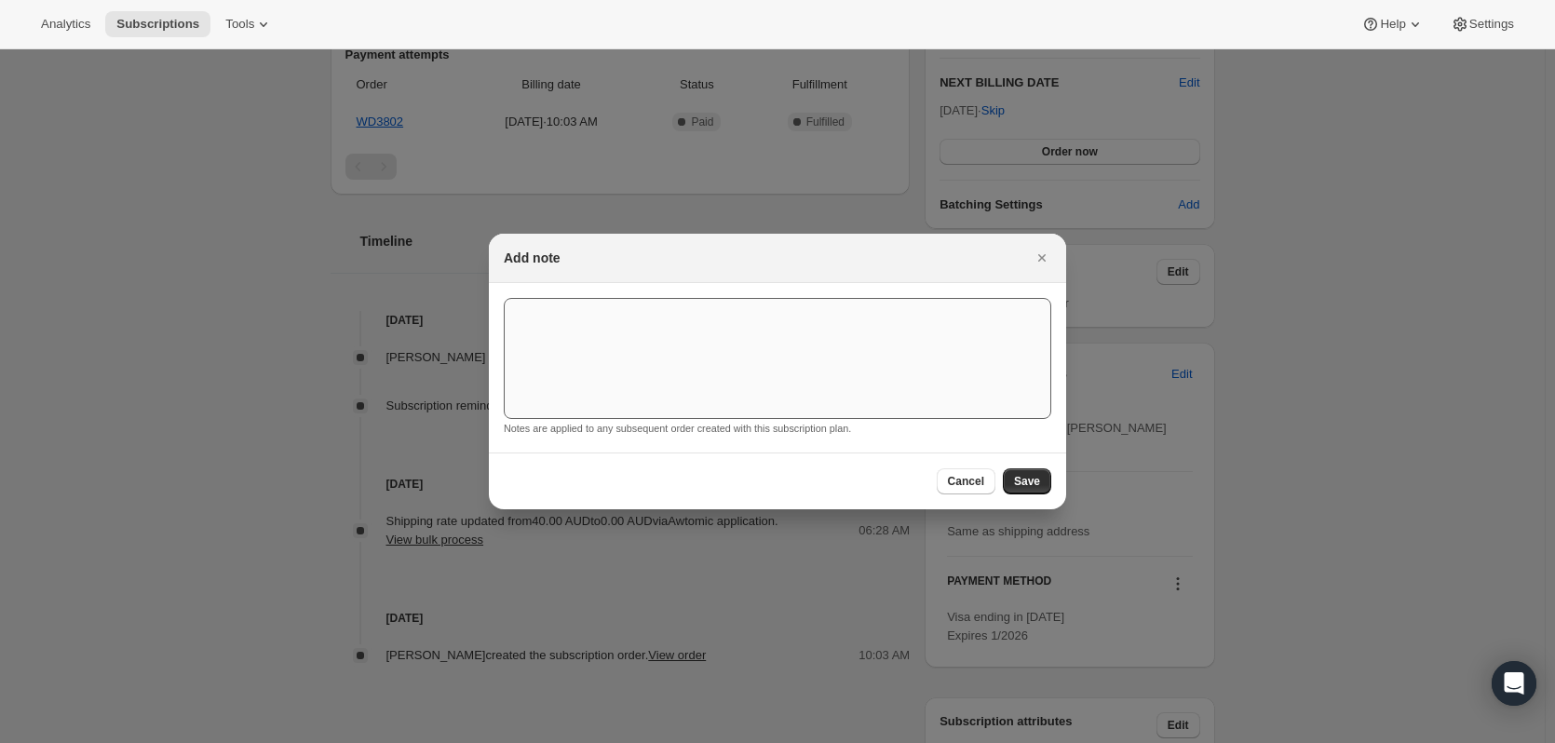
scroll to position [0, 0]
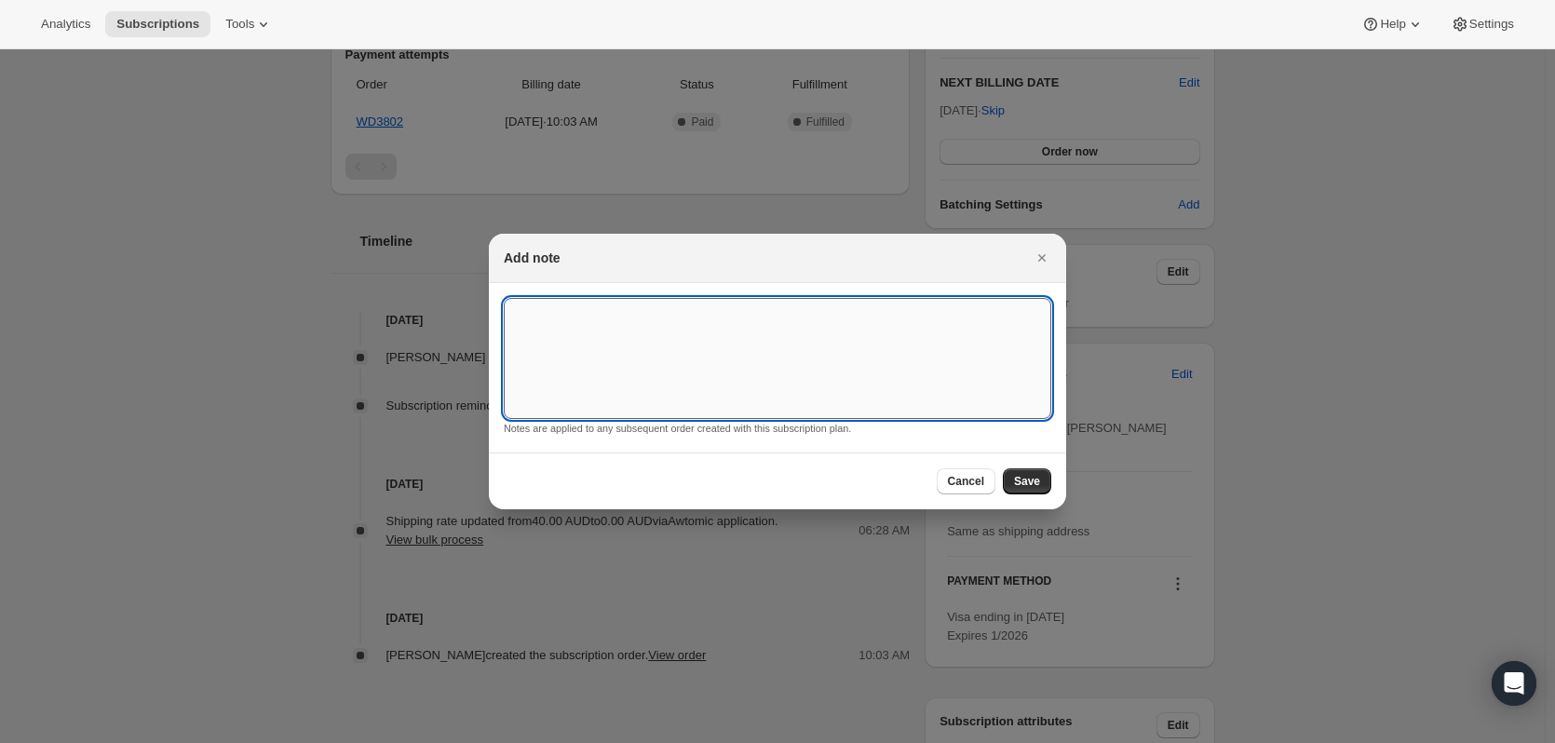
paste textarea "Please leave on verandah"
type textarea "Please leave on verandah"
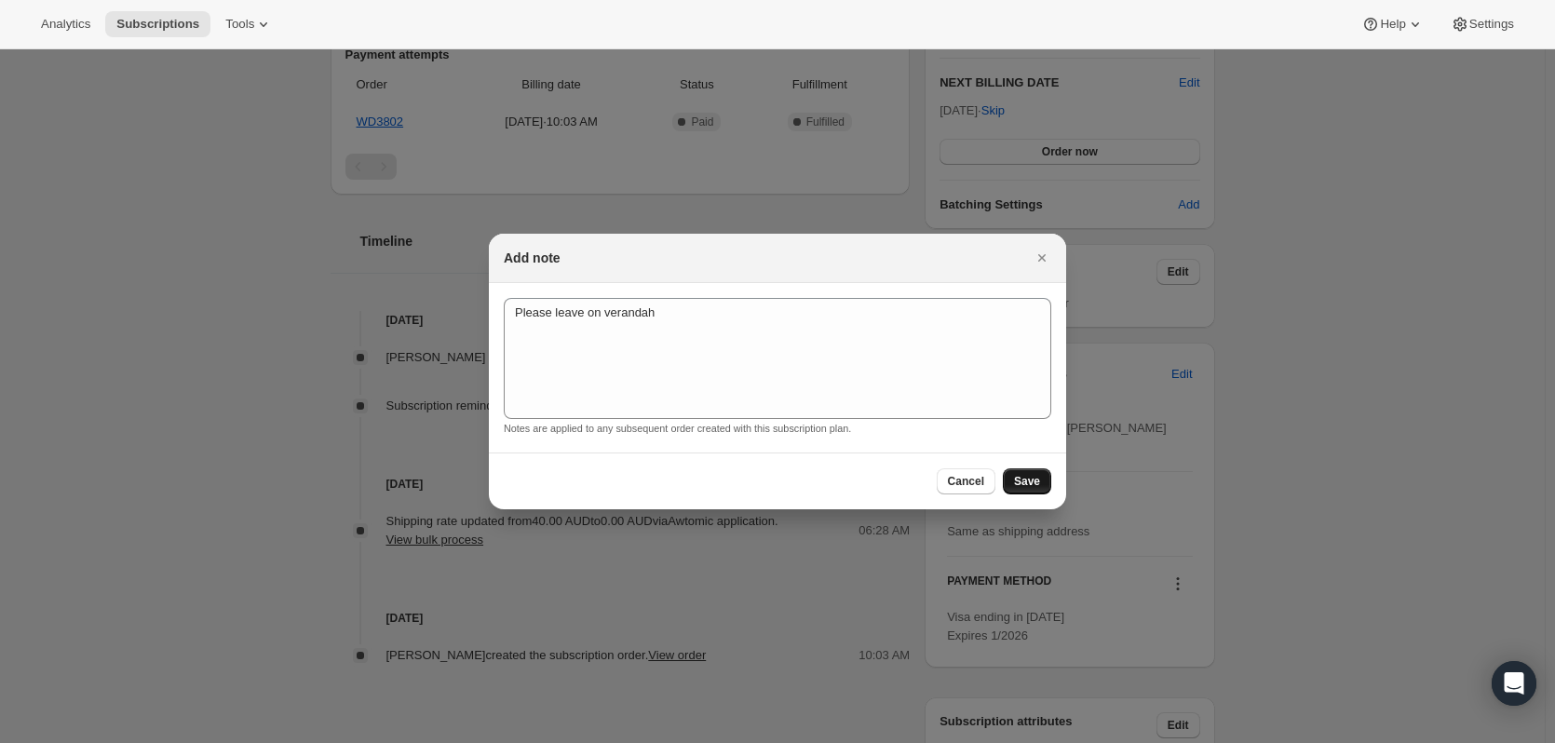
click at [1045, 487] on button "Save" at bounding box center [1027, 481] width 48 height 26
